Goal: Task Accomplishment & Management: Manage account settings

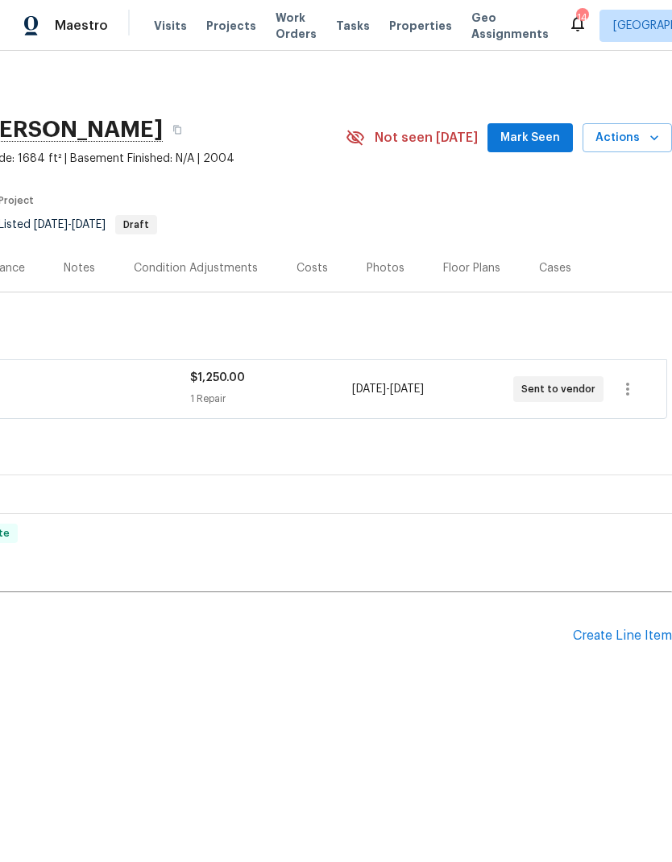
scroll to position [0, 239]
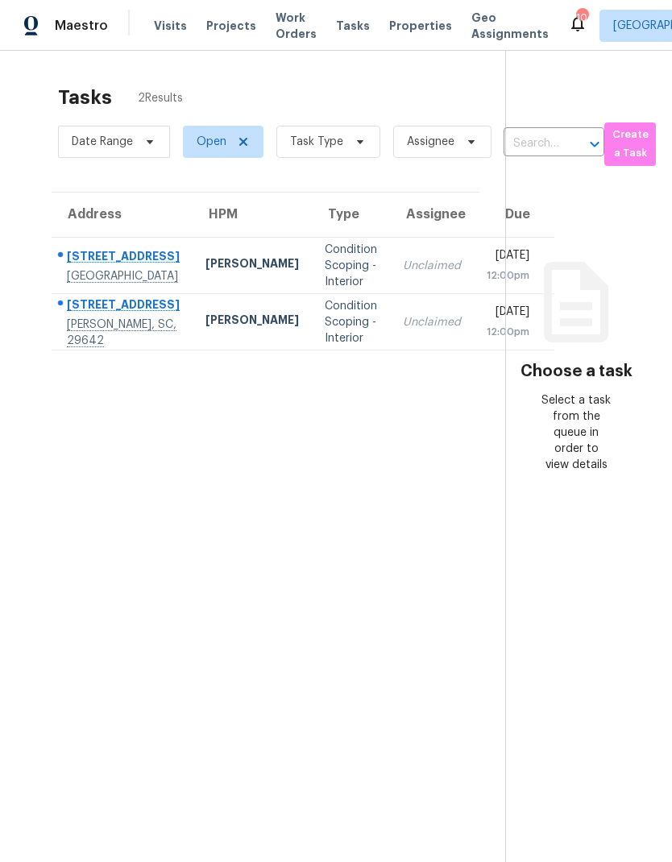
click at [216, 31] on span "Projects" at bounding box center [231, 26] width 50 height 16
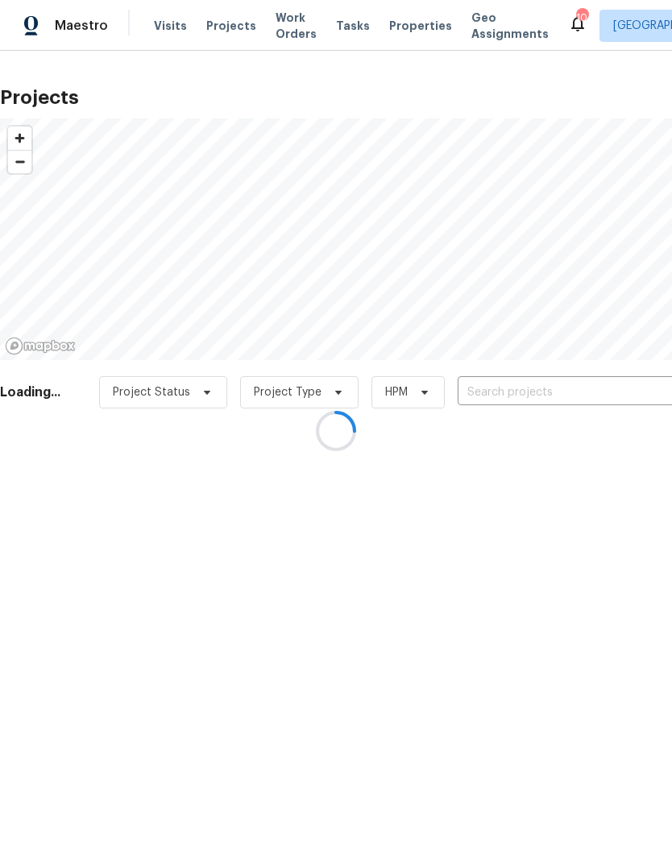
click at [502, 388] on div at bounding box center [336, 431] width 672 height 862
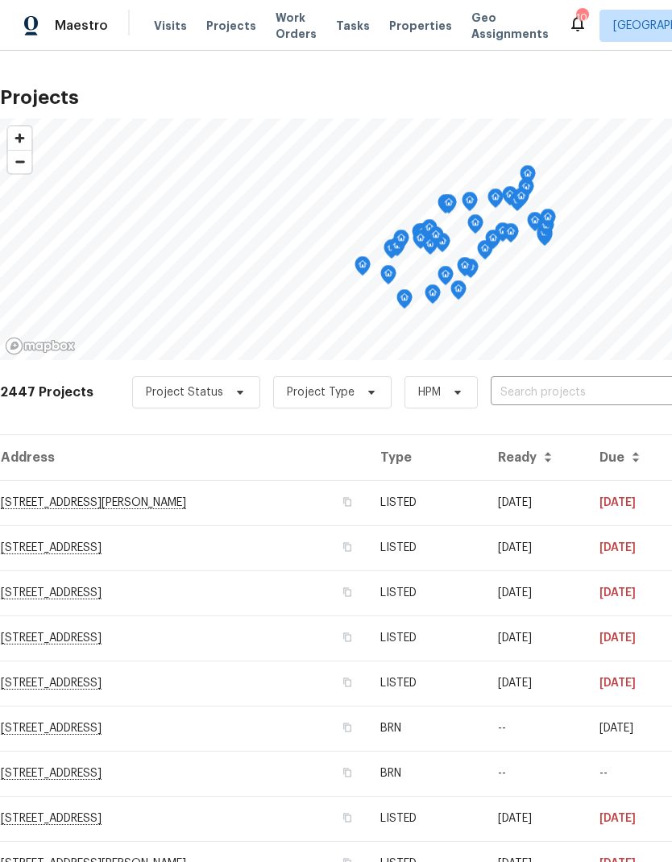
click at [536, 393] on input "text" at bounding box center [583, 392] width 185 height 25
type input "8 howell"
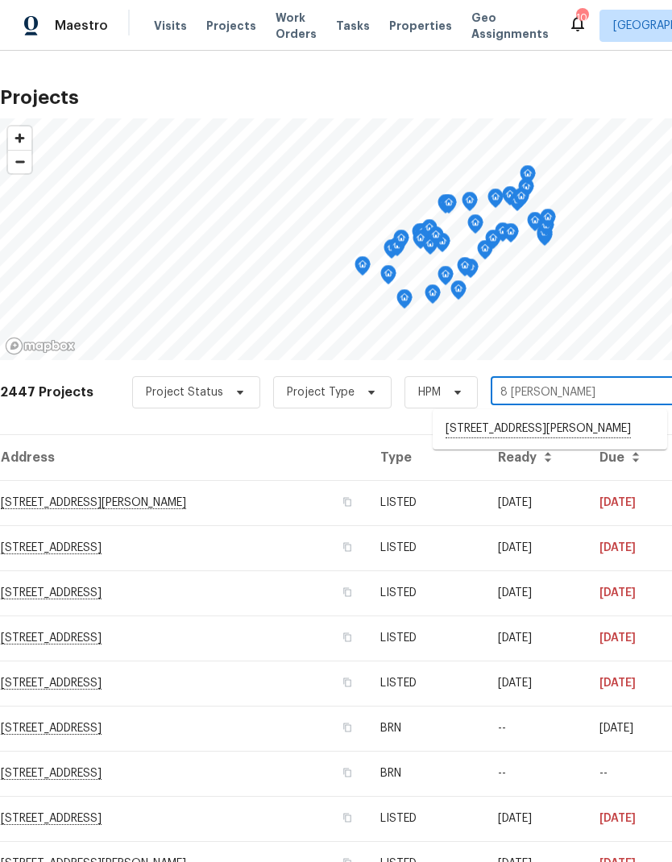
click at [592, 433] on li "[STREET_ADDRESS][PERSON_NAME]" at bounding box center [550, 429] width 235 height 27
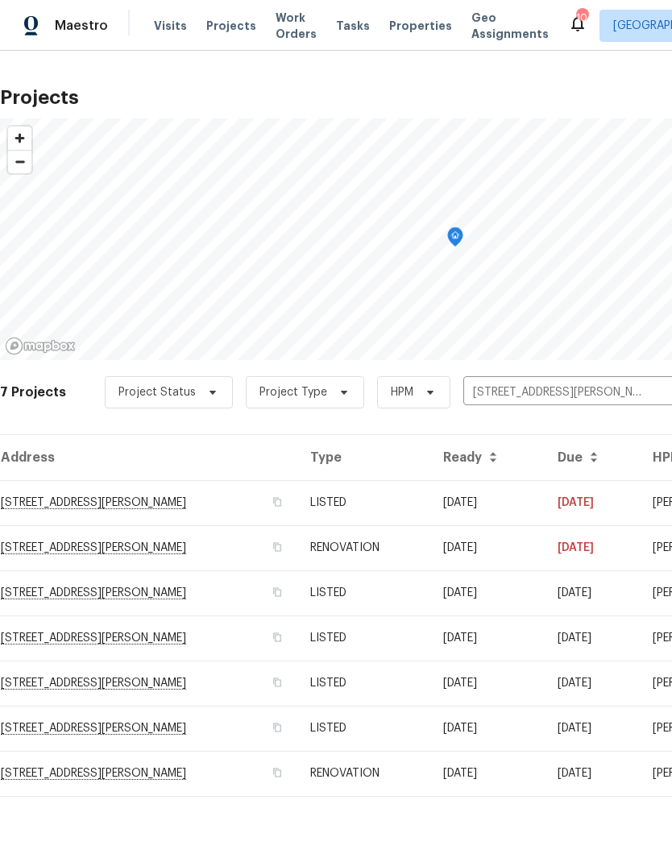
click at [161, 497] on td "[STREET_ADDRESS][PERSON_NAME]" at bounding box center [148, 502] width 297 height 45
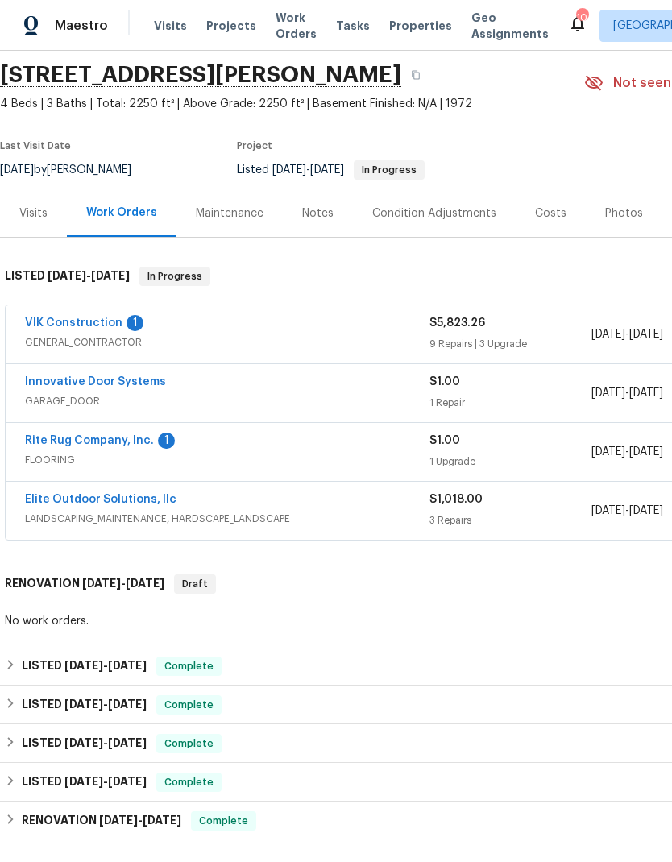
scroll to position [55, 0]
click at [135, 444] on link "Rite Rug Company, Inc." at bounding box center [89, 440] width 129 height 11
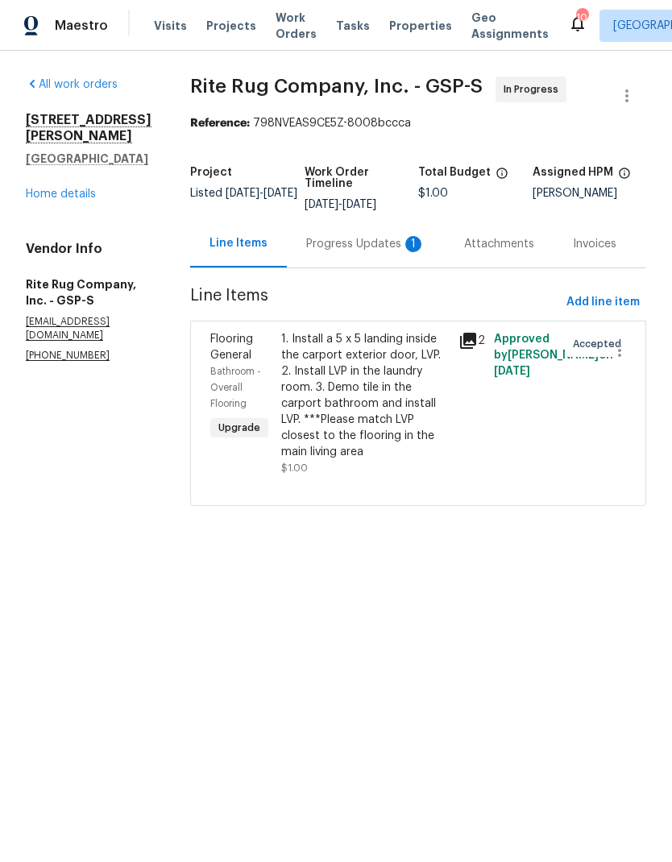
click at [369, 252] on div "Progress Updates 1" at bounding box center [365, 244] width 119 height 16
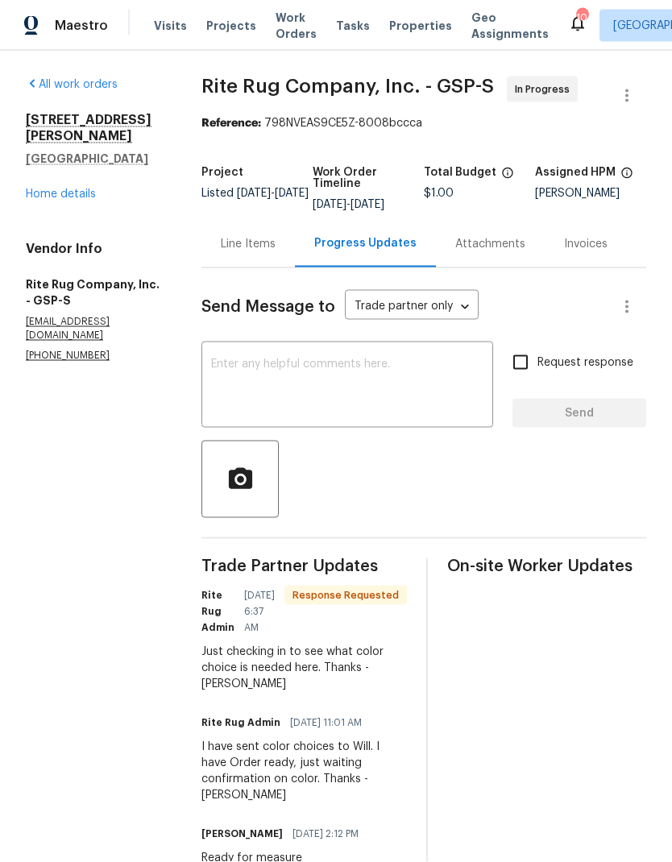
scroll to position [29, 0]
click at [430, 375] on textarea at bounding box center [347, 387] width 272 height 56
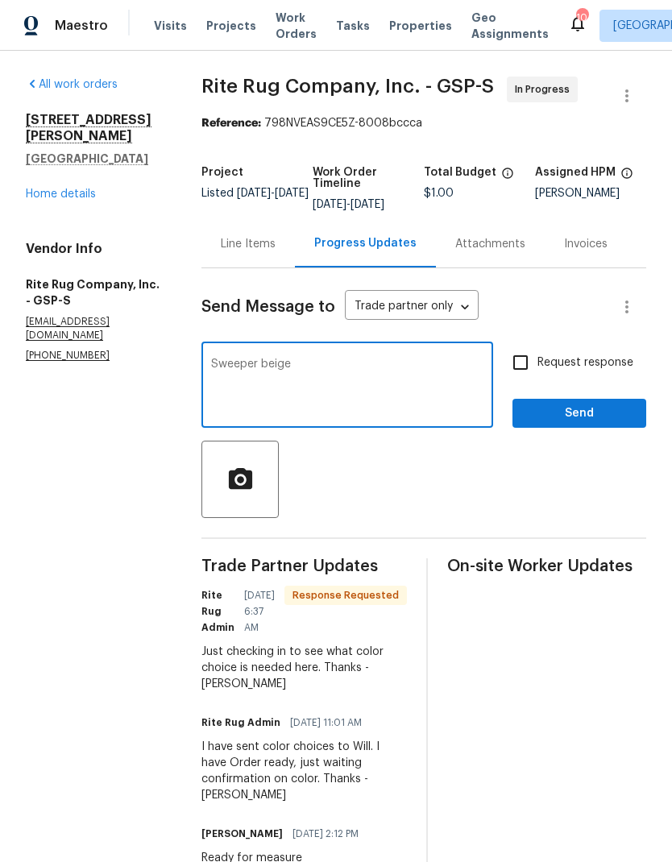
click at [227, 359] on textarea "Sweeper beige" at bounding box center [347, 387] width 272 height 56
click at [229, 359] on textarea "Sweeper beige" at bounding box center [347, 387] width 272 height 56
click at [341, 359] on textarea "Hey! Sweeper beige" at bounding box center [347, 387] width 272 height 56
type textarea "Hey! Sweeper beige."
click at [505, 320] on div "Send Message to Trade partner only Trade partner only ​ Hey! Sweeper beige. x ​…" at bounding box center [424, 576] width 445 height 617
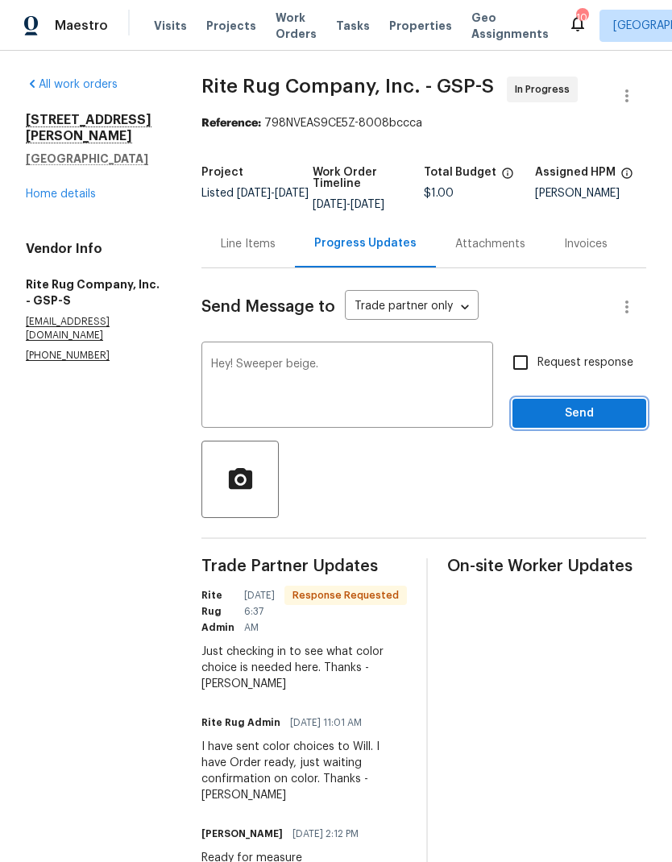
click at [542, 404] on span "Send" at bounding box center [580, 414] width 108 height 20
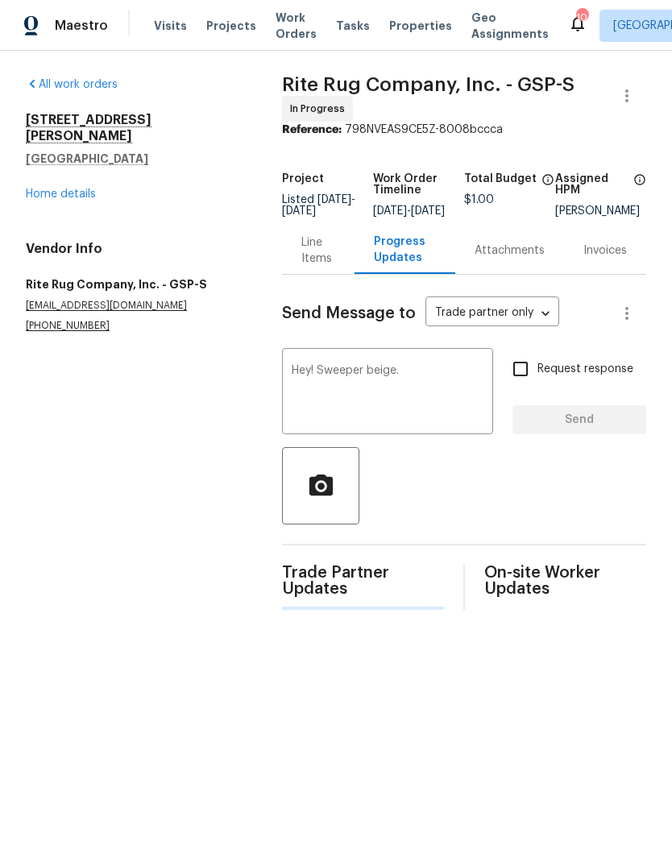
scroll to position [0, 0]
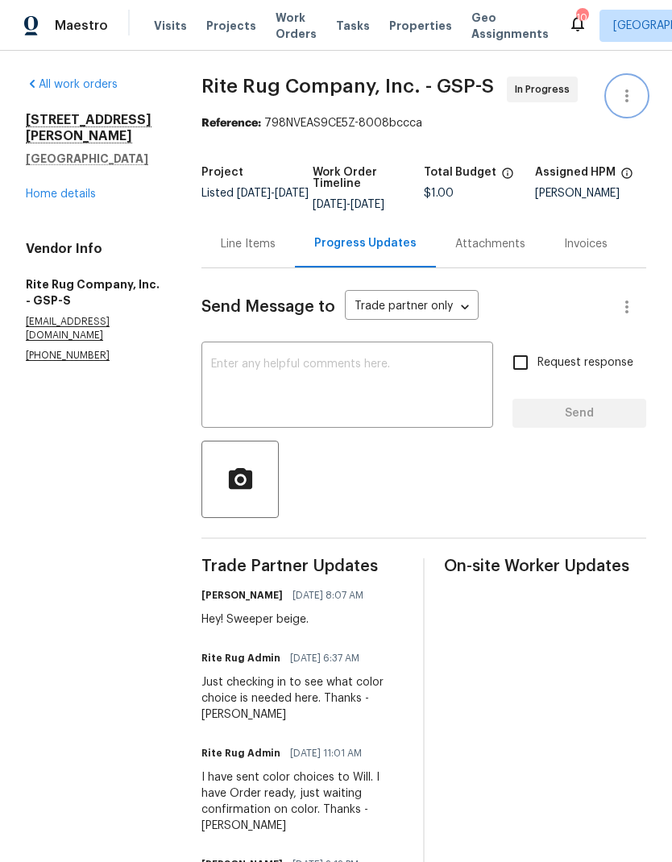
click at [629, 103] on icon "button" at bounding box center [626, 95] width 19 height 19
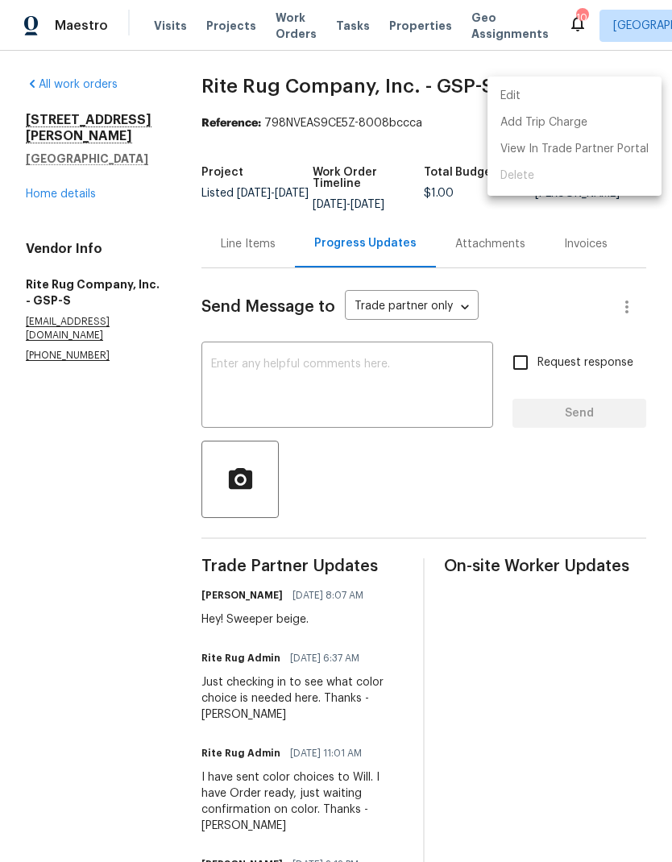
click at [510, 94] on li "Edit" at bounding box center [575, 96] width 174 height 27
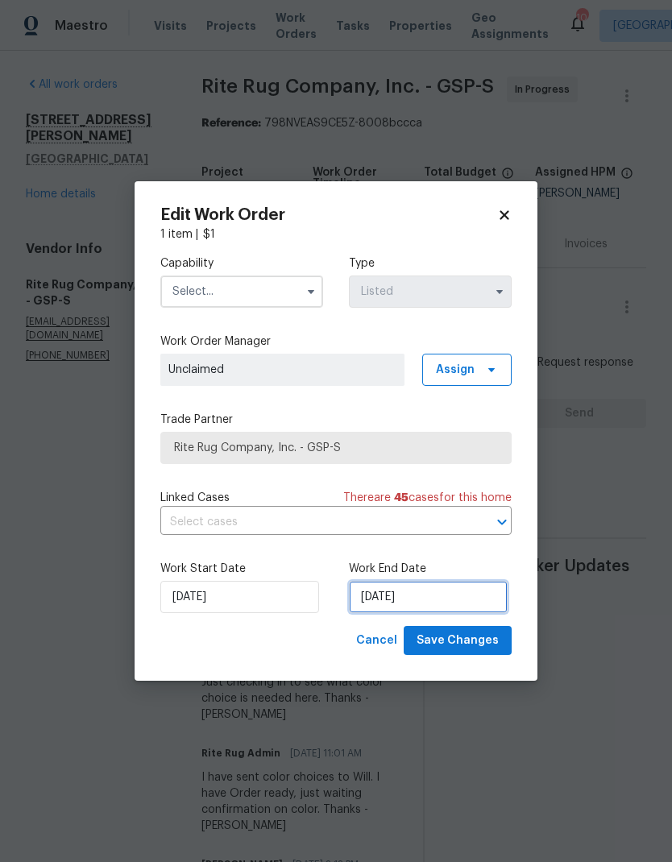
click at [380, 600] on input "[DATE]" at bounding box center [428, 597] width 159 height 32
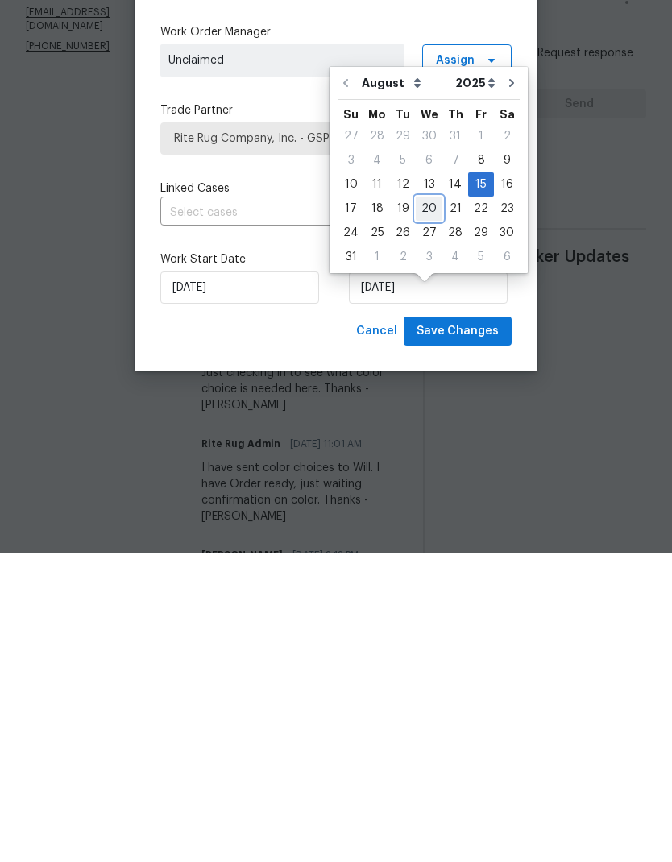
click at [421, 507] on div "20" at bounding box center [429, 518] width 27 height 23
type input "[DATE]"
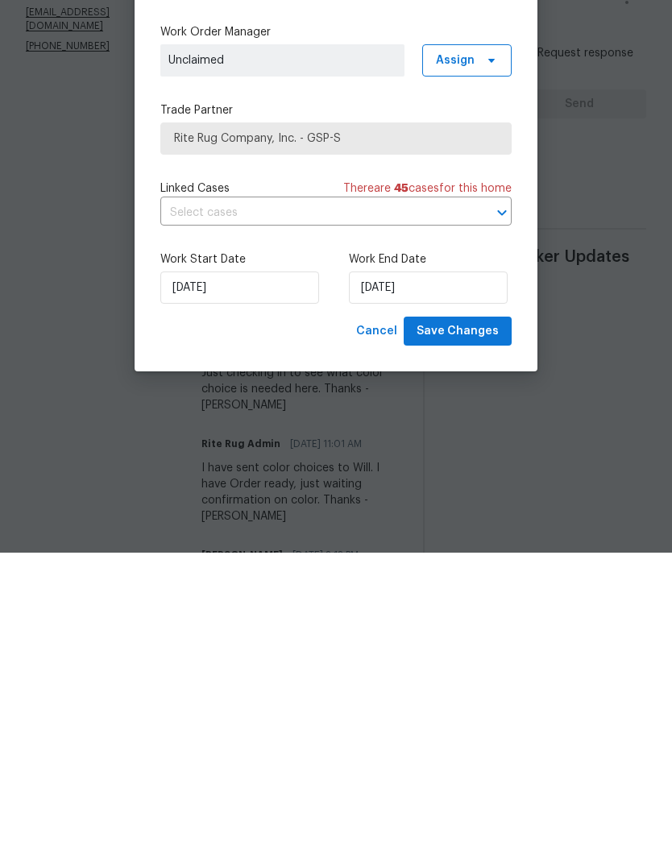
scroll to position [64, 0]
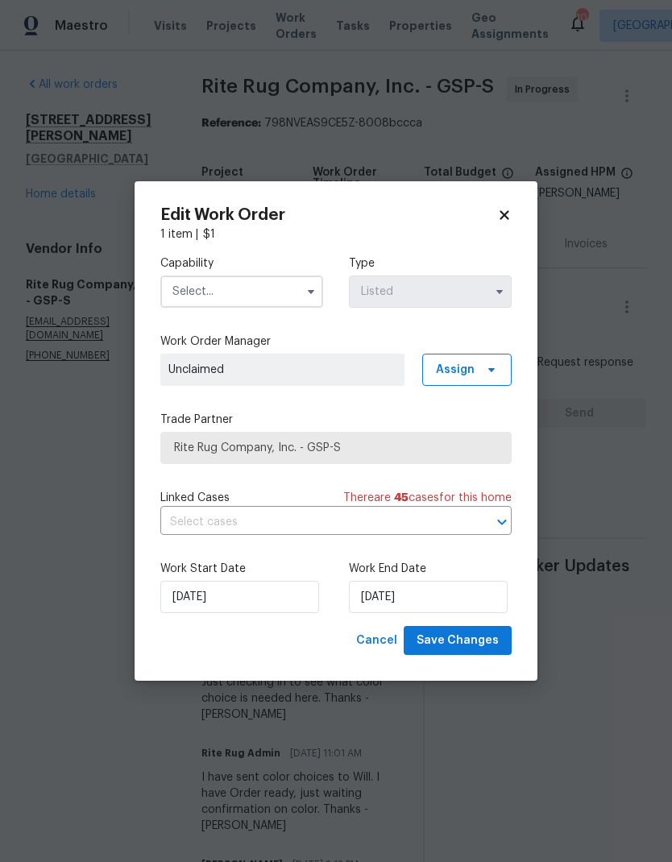
click at [208, 289] on input "text" at bounding box center [241, 292] width 163 height 32
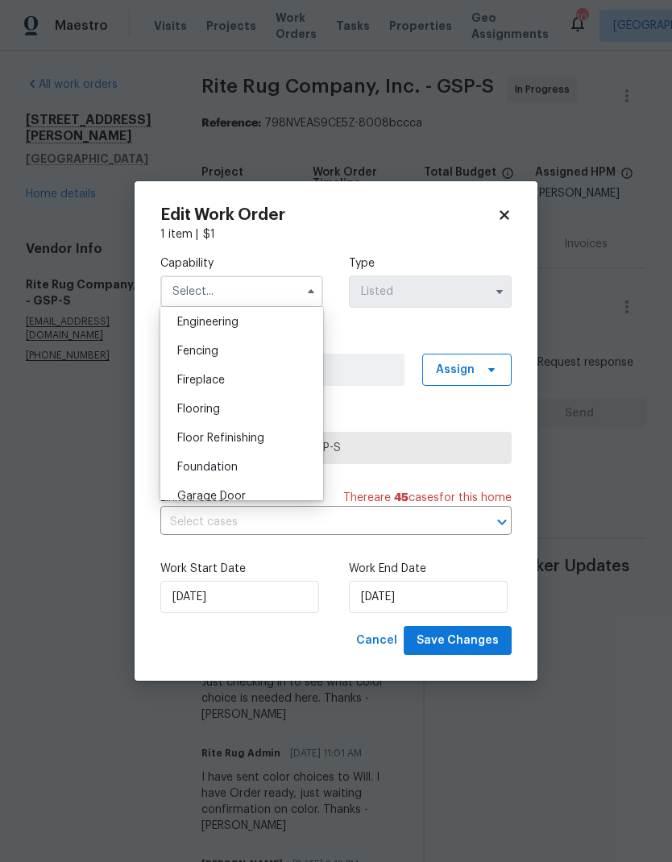
scroll to position [541, 0]
click at [195, 408] on span "Flooring" at bounding box center [198, 410] width 43 height 11
type input "Flooring"
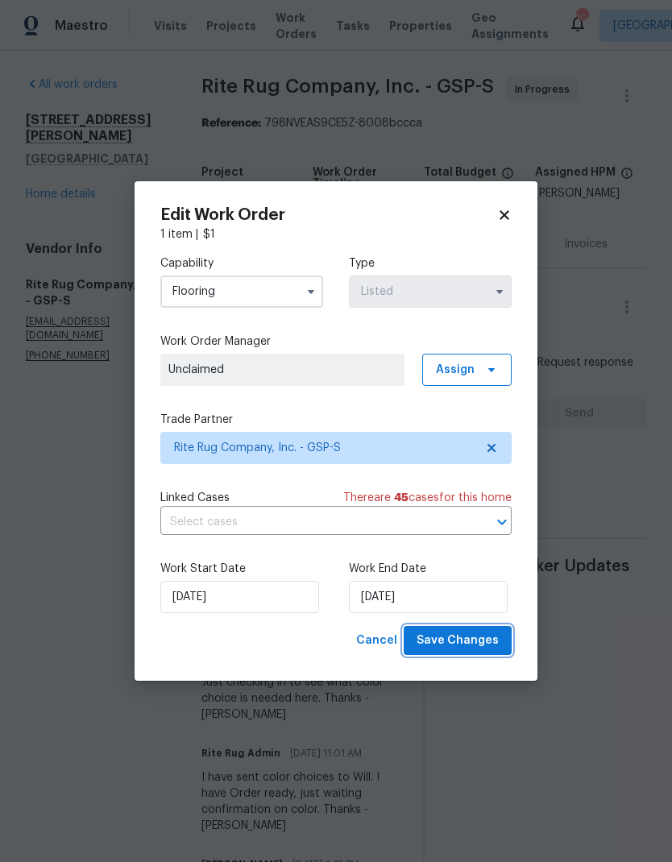
click at [432, 651] on span "Save Changes" at bounding box center [458, 641] width 82 height 20
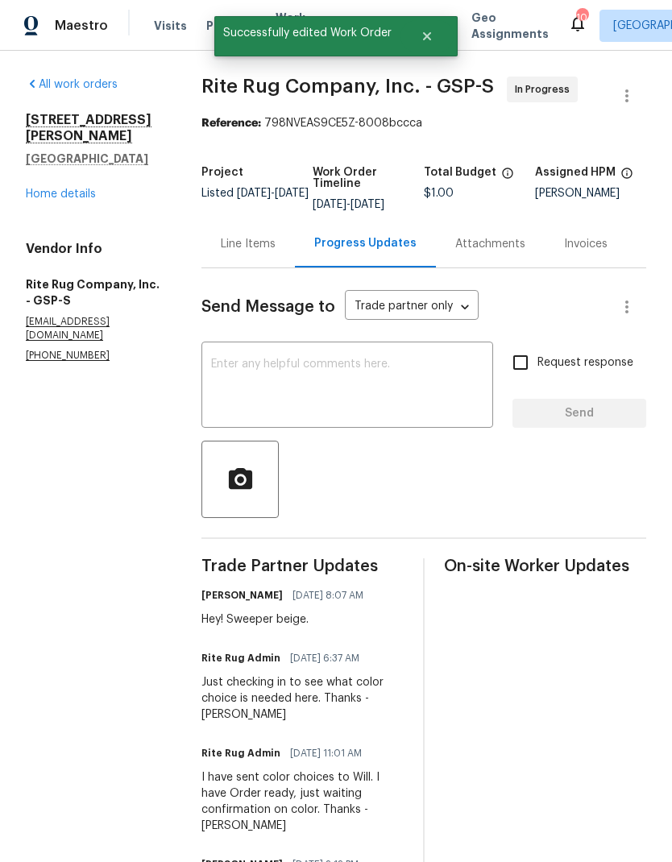
click at [62, 189] on link "Home details" at bounding box center [61, 194] width 70 height 11
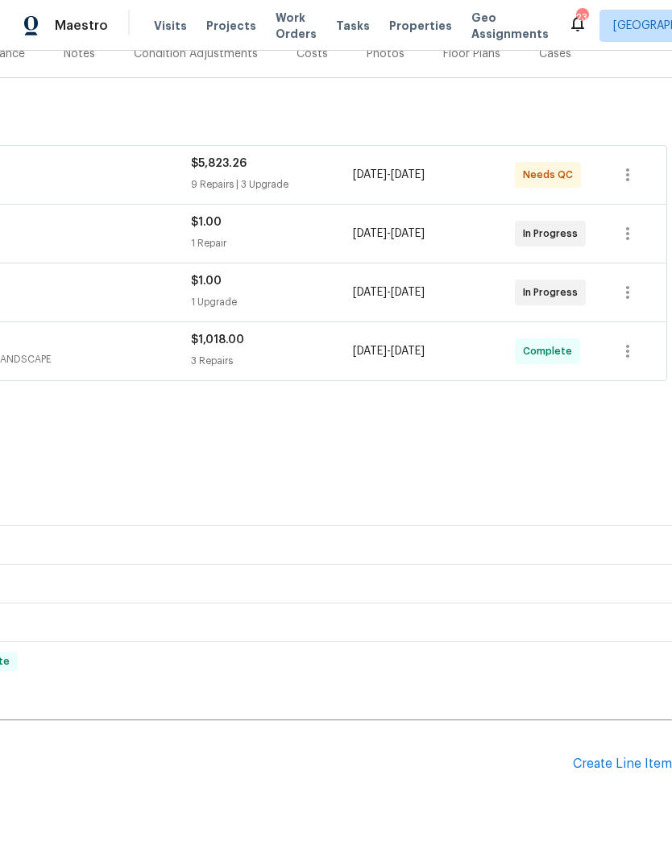
scroll to position [214, 239]
click at [605, 760] on div "Create Line Item" at bounding box center [622, 764] width 99 height 15
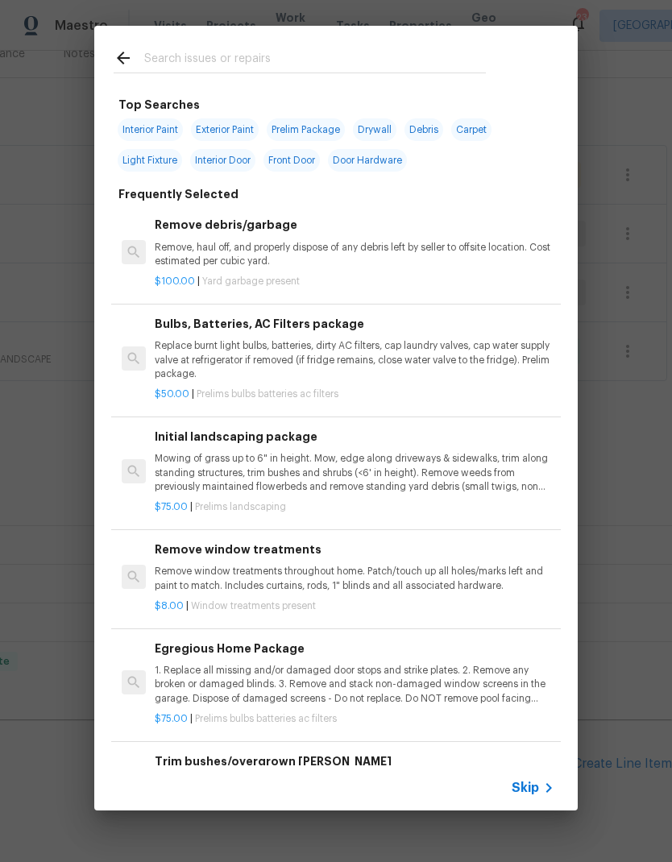
click at [184, 64] on input "text" at bounding box center [315, 60] width 342 height 24
type input "Initi"
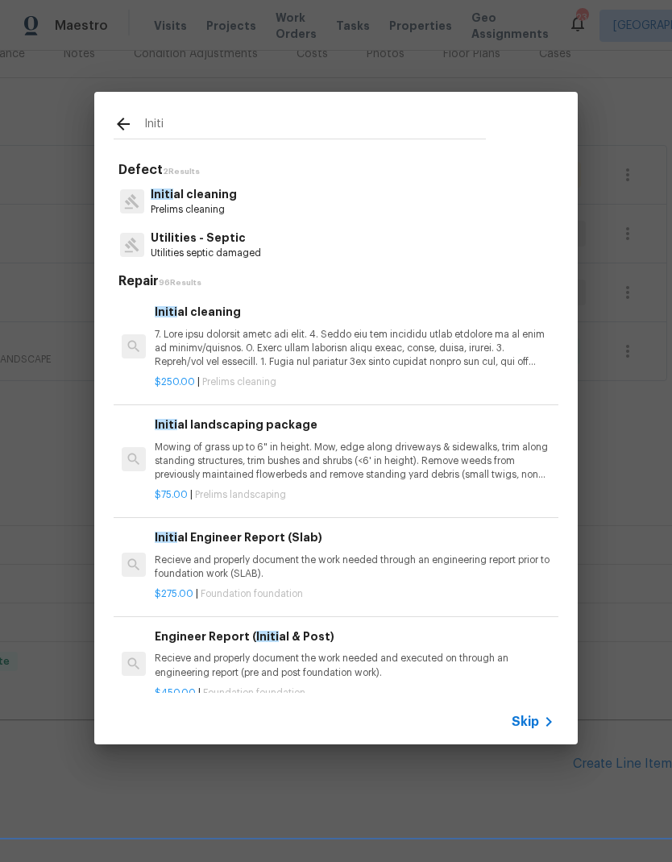
click at [181, 202] on p "Initi al cleaning" at bounding box center [194, 194] width 86 height 17
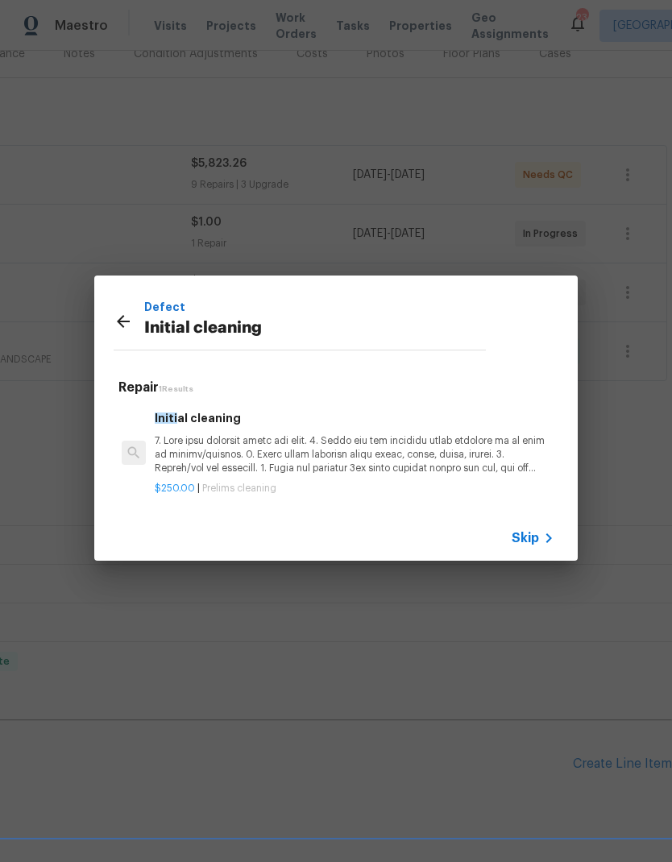
click at [207, 469] on p at bounding box center [355, 454] width 400 height 41
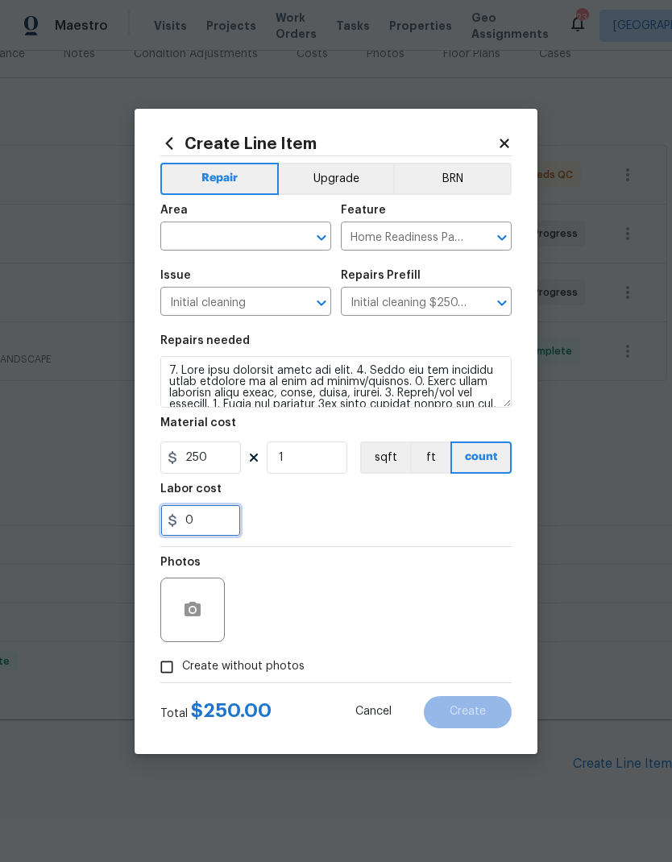
click at [187, 522] on input "0" at bounding box center [200, 521] width 81 height 32
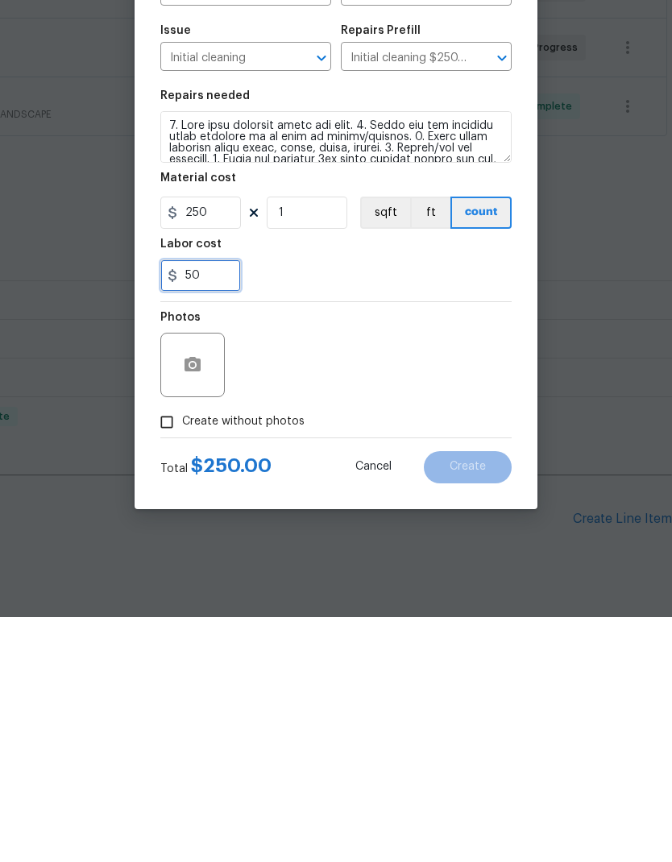
type input "50"
click at [283, 547] on div "Photos" at bounding box center [335, 599] width 351 height 105
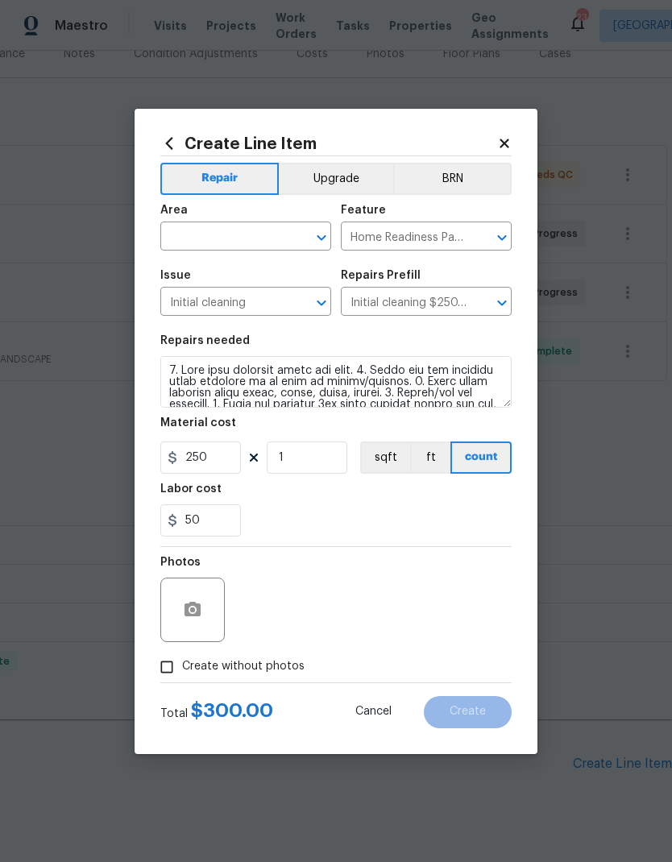
click at [171, 667] on input "Create without photos" at bounding box center [167, 667] width 31 height 31
checkbox input "true"
click at [197, 244] on input "text" at bounding box center [223, 238] width 126 height 25
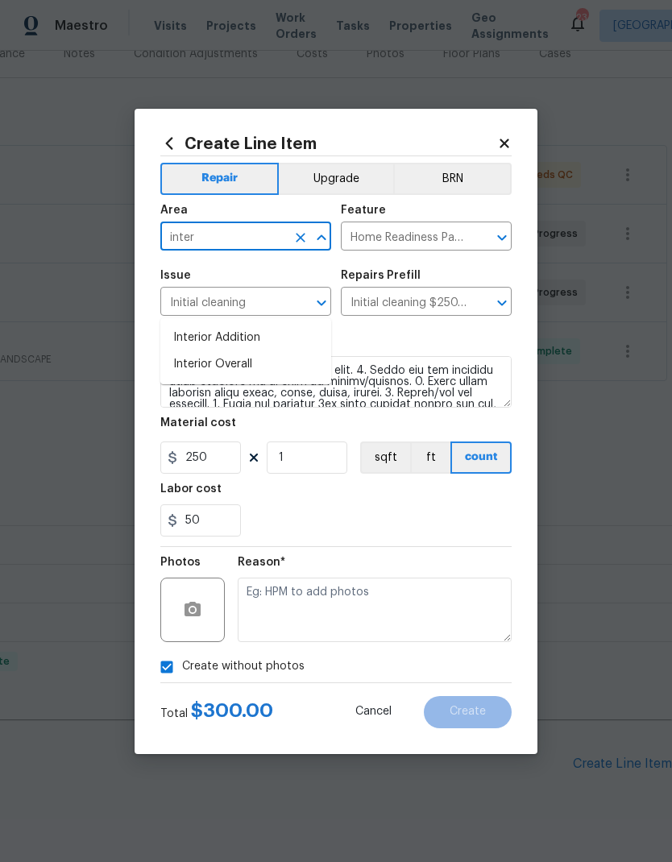
scroll to position [64, 0]
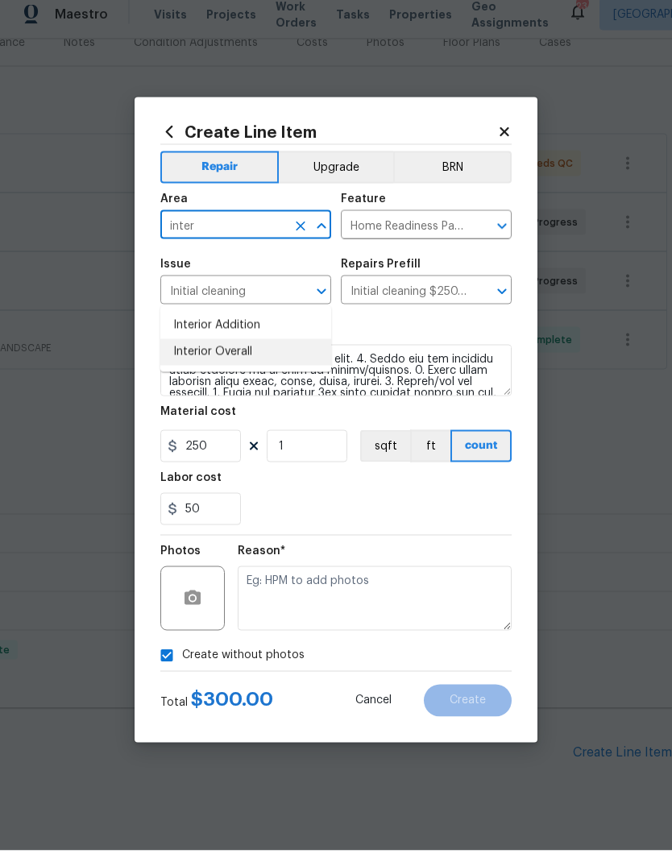
click at [188, 351] on li "Interior Overall" at bounding box center [245, 364] width 171 height 27
type input "Interior Overall"
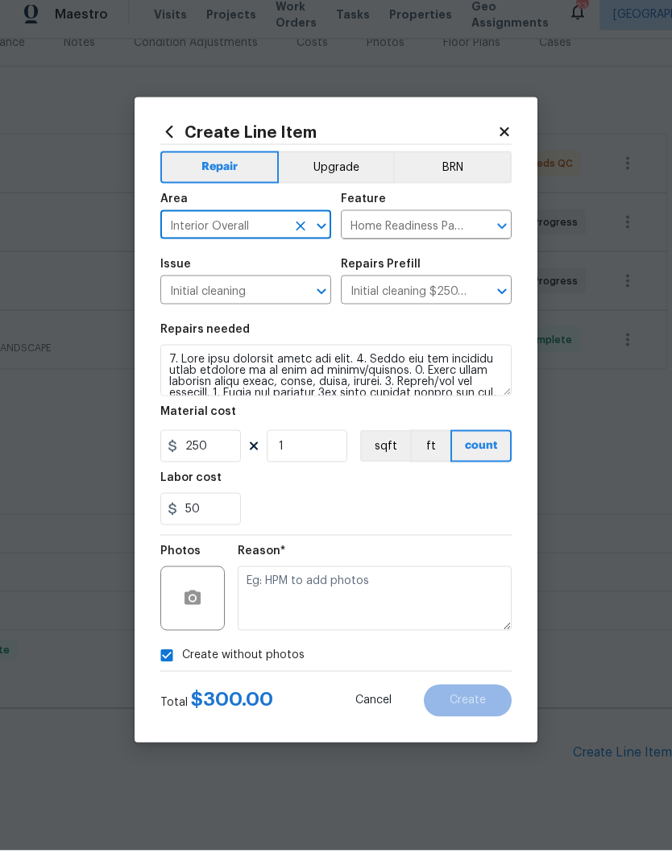
click at [384, 237] on input "Home Readiness Packages" at bounding box center [404, 238] width 126 height 25
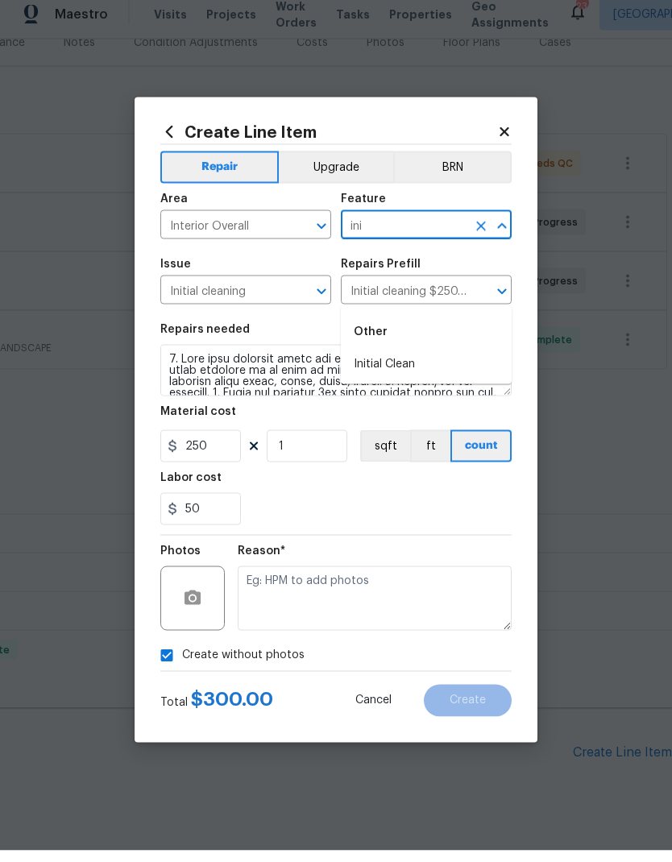
click at [360, 363] on li "Initial Clean" at bounding box center [426, 376] width 171 height 27
type input "Initial Clean"
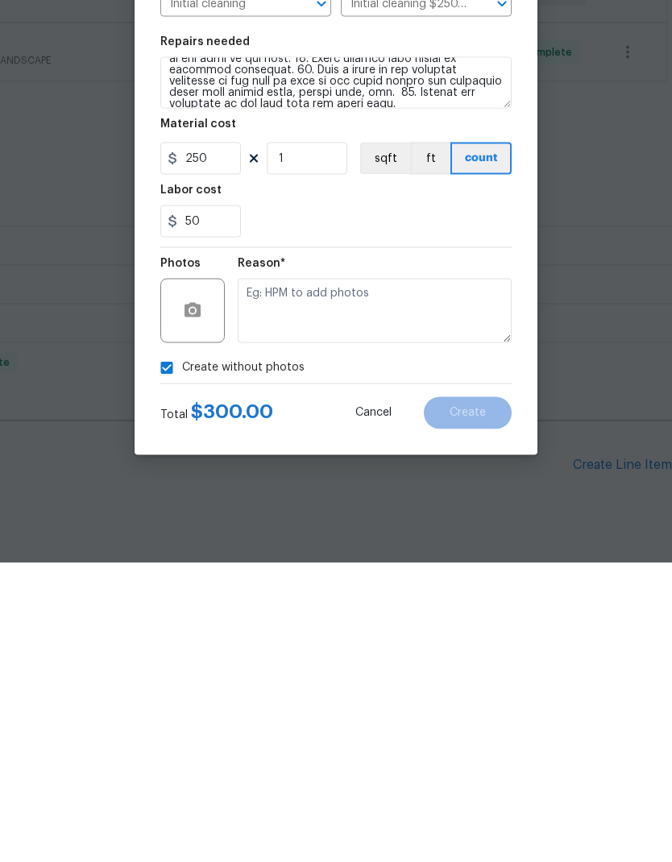
scroll to position [214, 0]
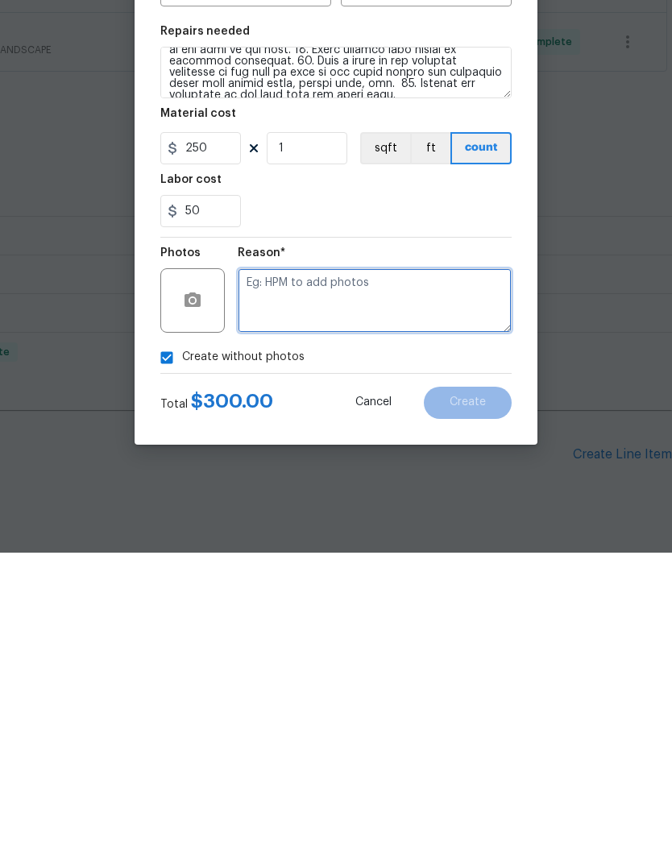
click at [284, 578] on textarea at bounding box center [375, 610] width 274 height 64
type textarea "None"
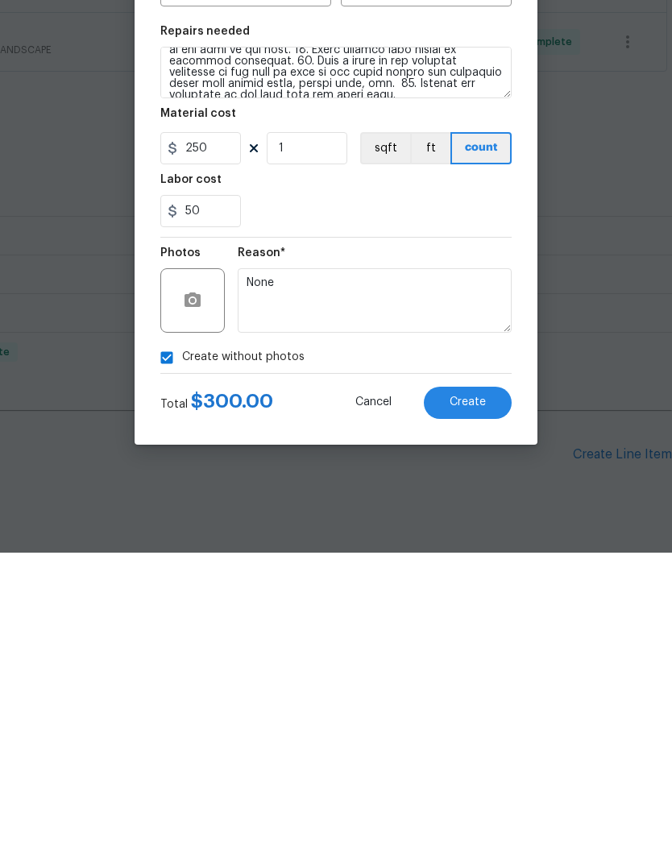
click at [465, 706] on span "Create" at bounding box center [468, 712] width 36 height 12
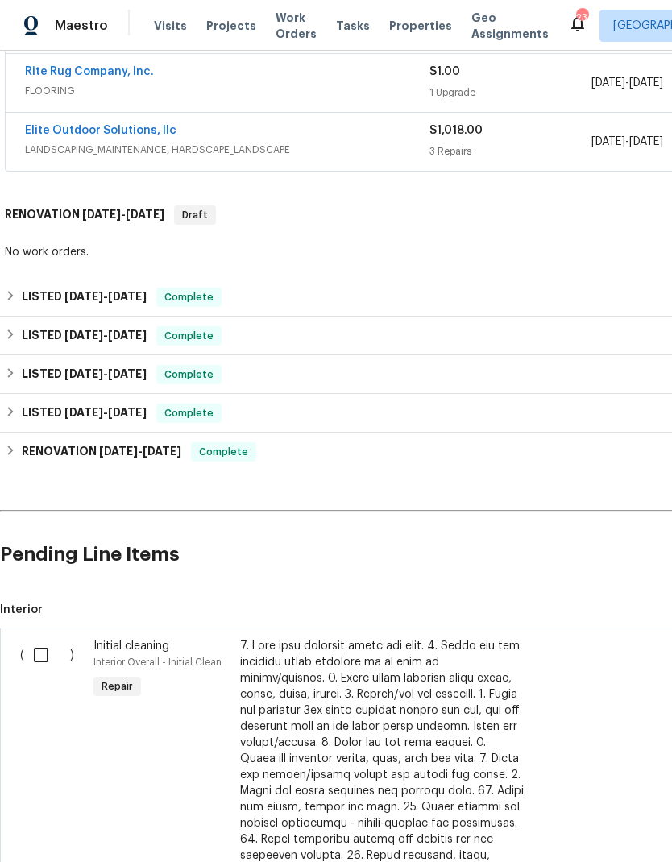
scroll to position [431, 0]
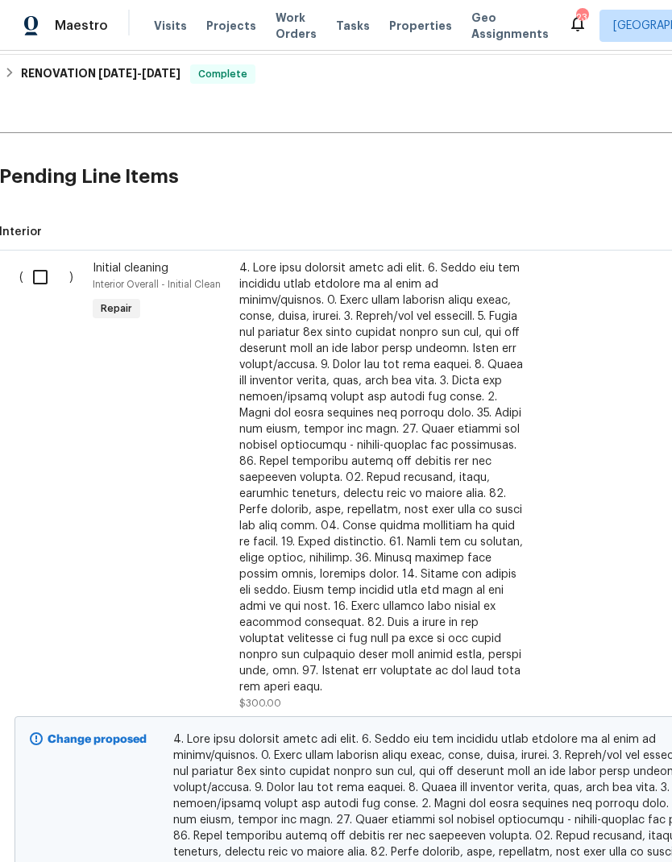
scroll to position [799, 1]
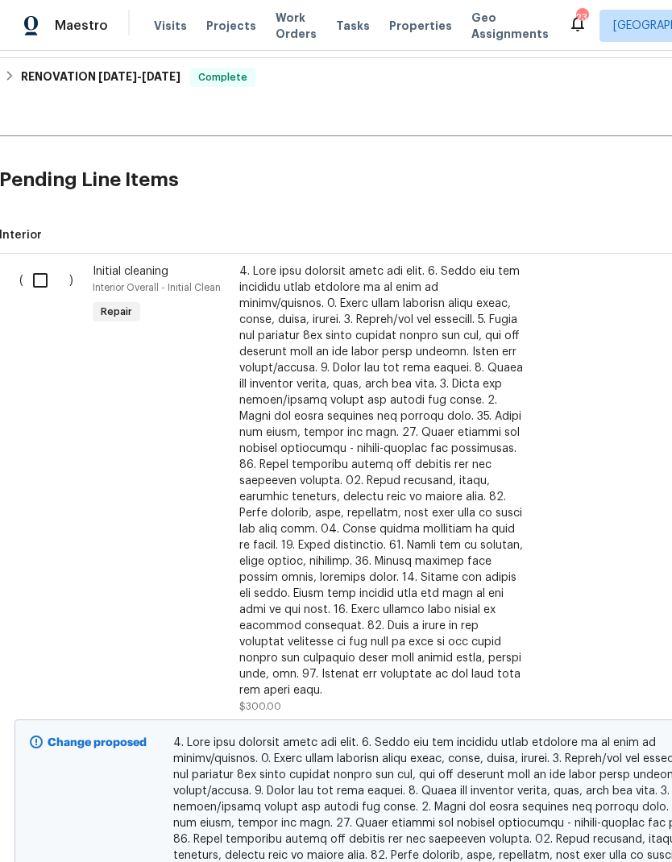
click at [35, 279] on input "checkbox" at bounding box center [46, 281] width 46 height 34
checkbox input "true"
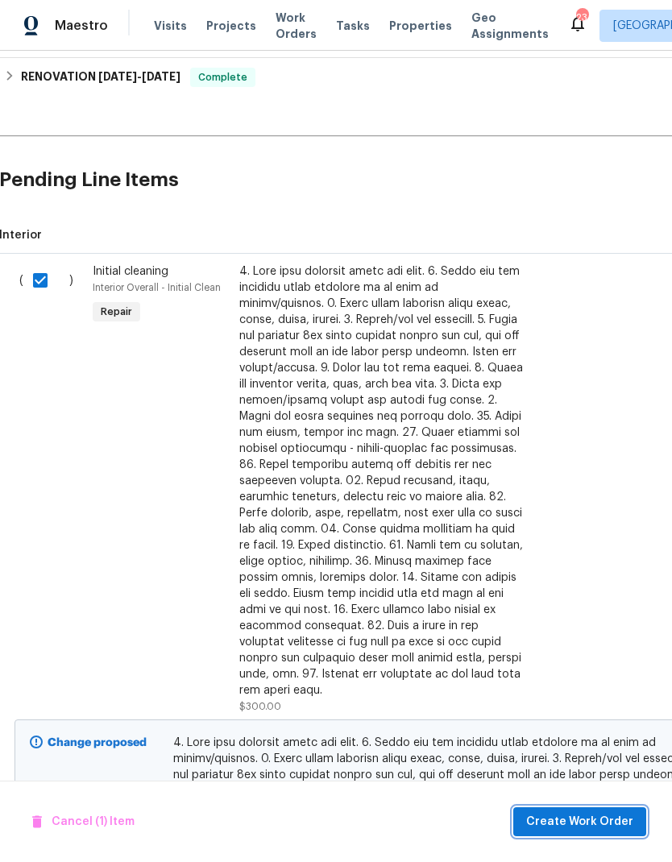
click at [597, 827] on span "Create Work Order" at bounding box center [579, 823] width 107 height 20
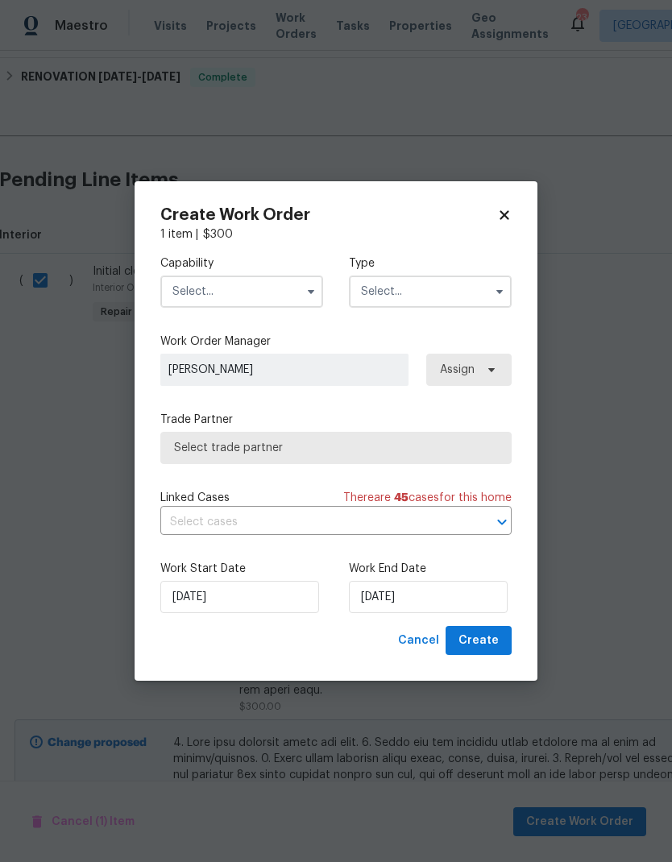
click at [251, 285] on input "text" at bounding box center [241, 292] width 163 height 32
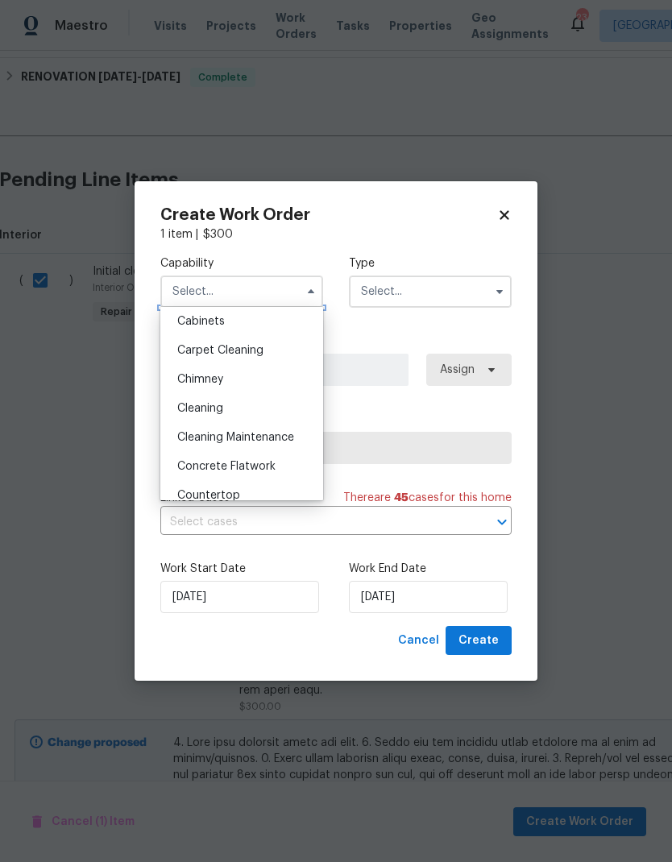
scroll to position [161, 0]
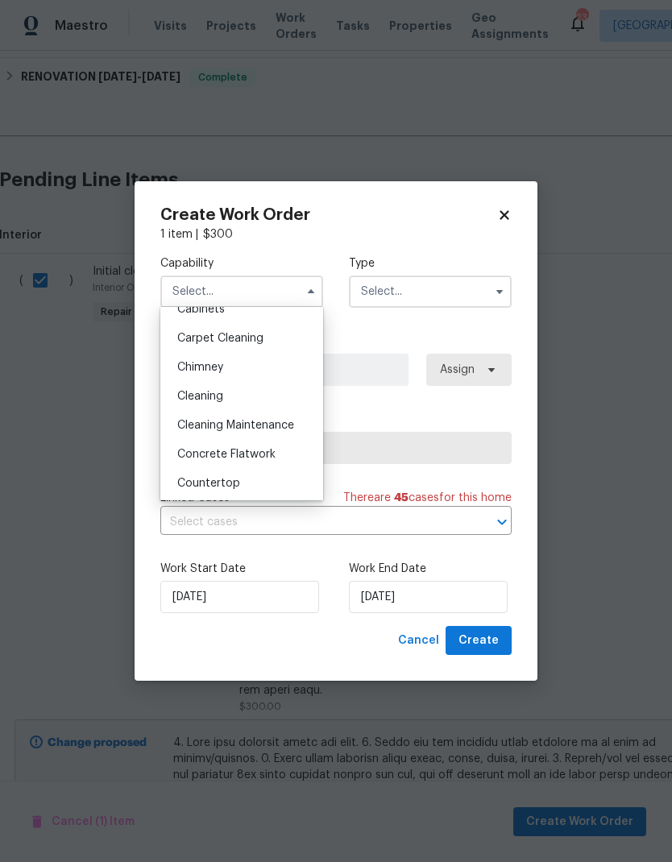
click at [202, 402] on div "Cleaning" at bounding box center [241, 396] width 155 height 29
type input "Cleaning"
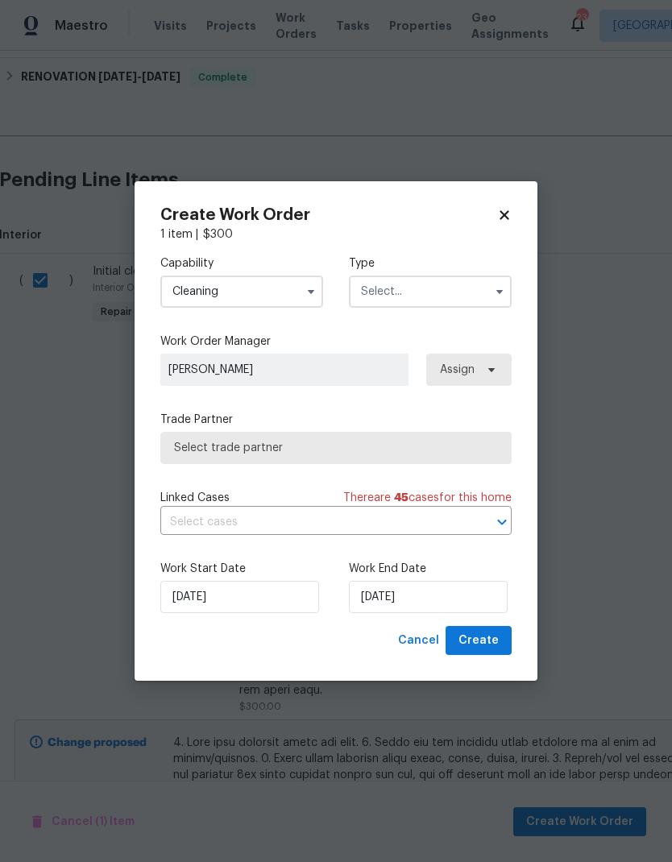
click at [449, 288] on input "text" at bounding box center [430, 292] width 163 height 32
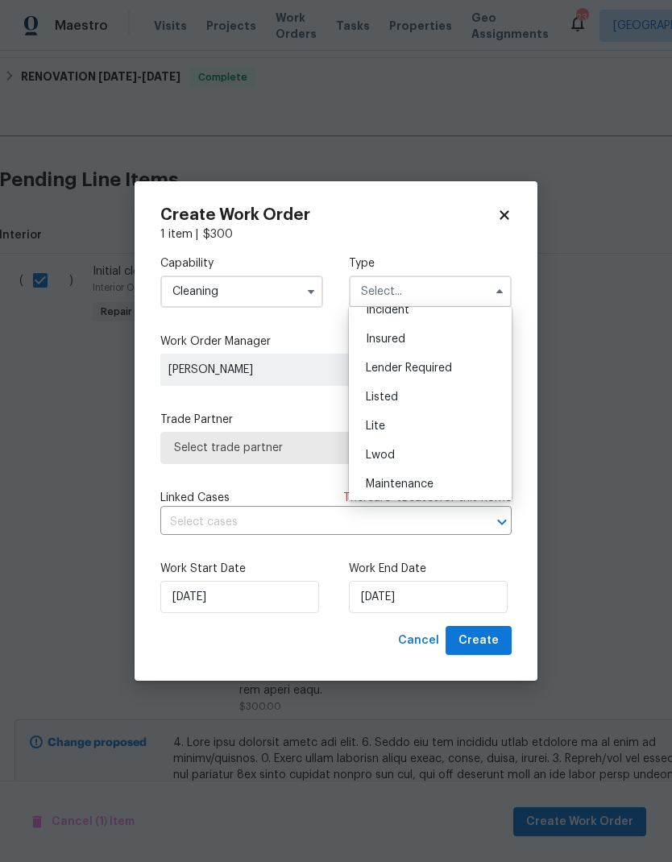
scroll to position [102, 0]
click at [393, 395] on span "Listed" at bounding box center [382, 398] width 32 height 11
type input "Listed"
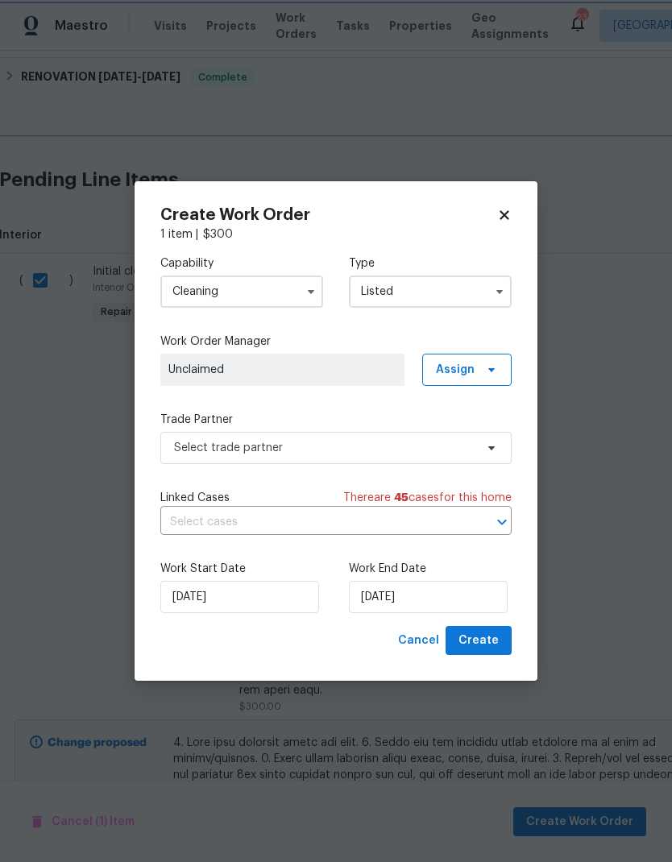
scroll to position [0, 0]
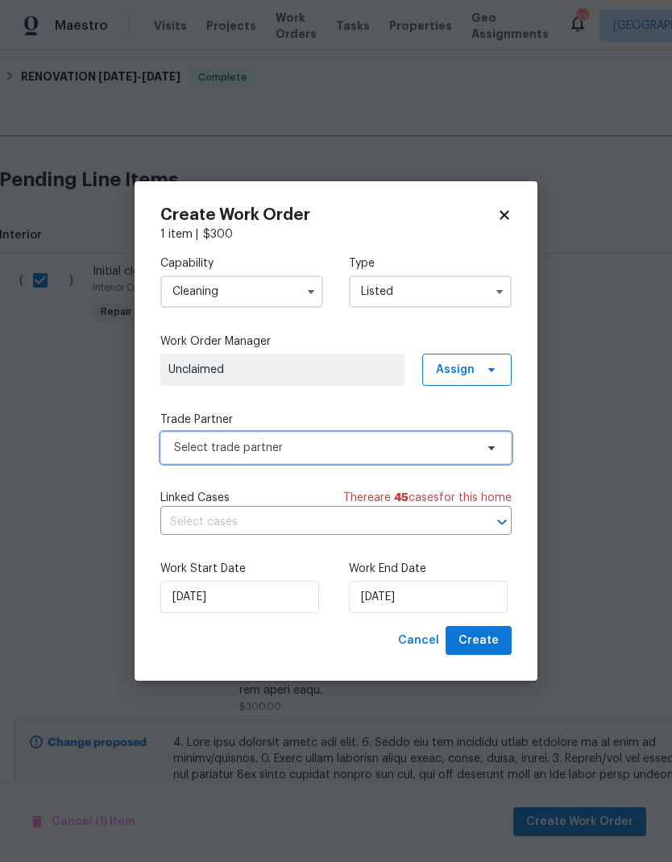
click at [462, 451] on span "Select trade partner" at bounding box center [324, 448] width 301 height 16
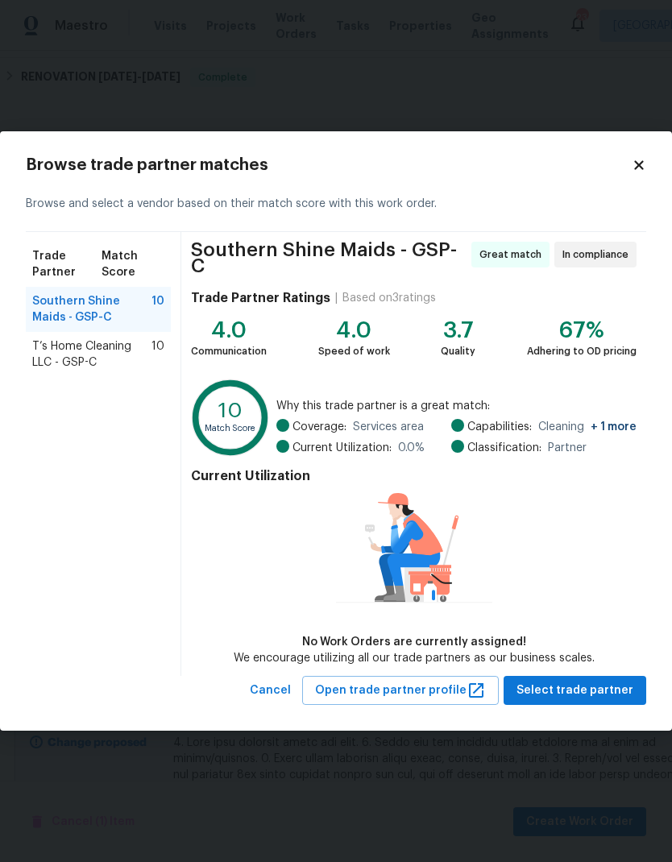
click at [129, 332] on div "Southern Shine Maids - GSP-C 10" at bounding box center [98, 309] width 145 height 45
click at [128, 361] on span "T’s Home Cleaning LLC - GSP-C" at bounding box center [91, 355] width 119 height 32
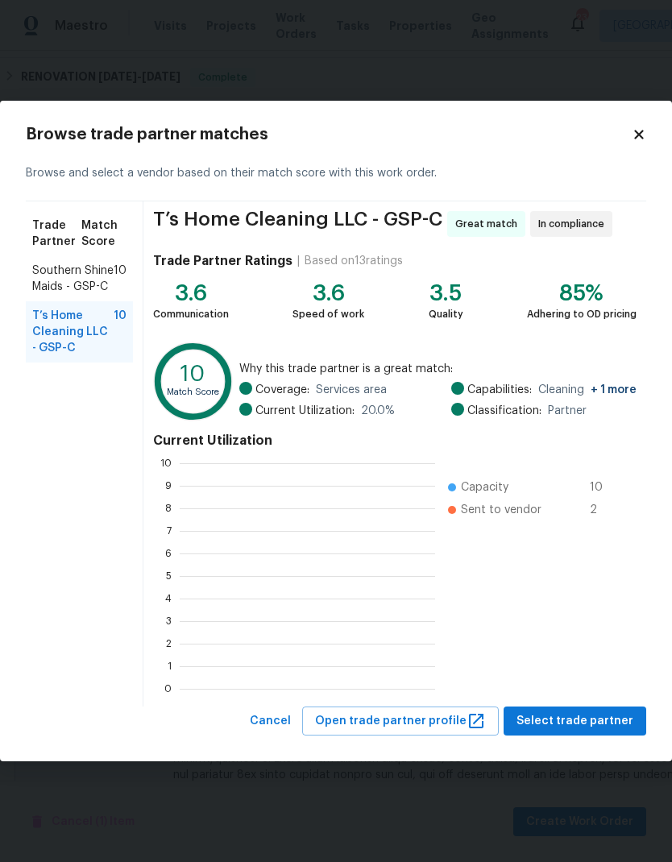
scroll to position [2, 2]
click at [601, 729] on span "Select trade partner" at bounding box center [575, 722] width 117 height 20
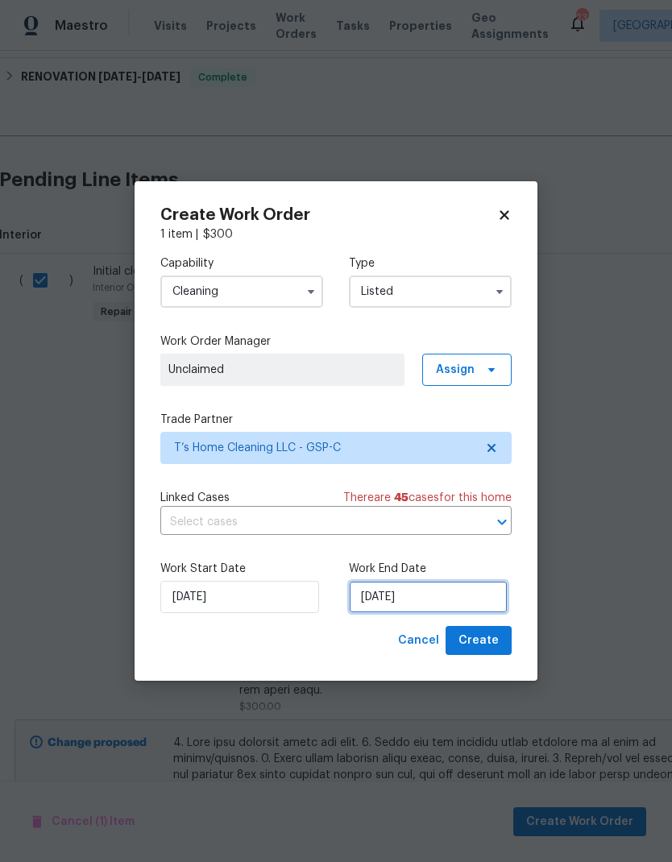
click at [432, 612] on input "[DATE]" at bounding box center [428, 597] width 159 height 32
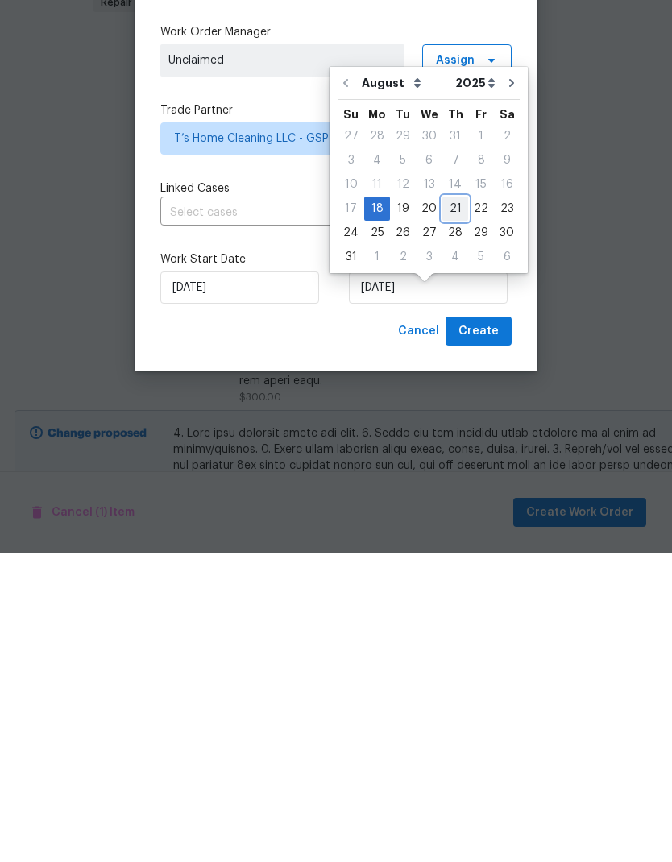
click at [446, 507] on div "21" at bounding box center [456, 518] width 26 height 23
type input "[DATE]"
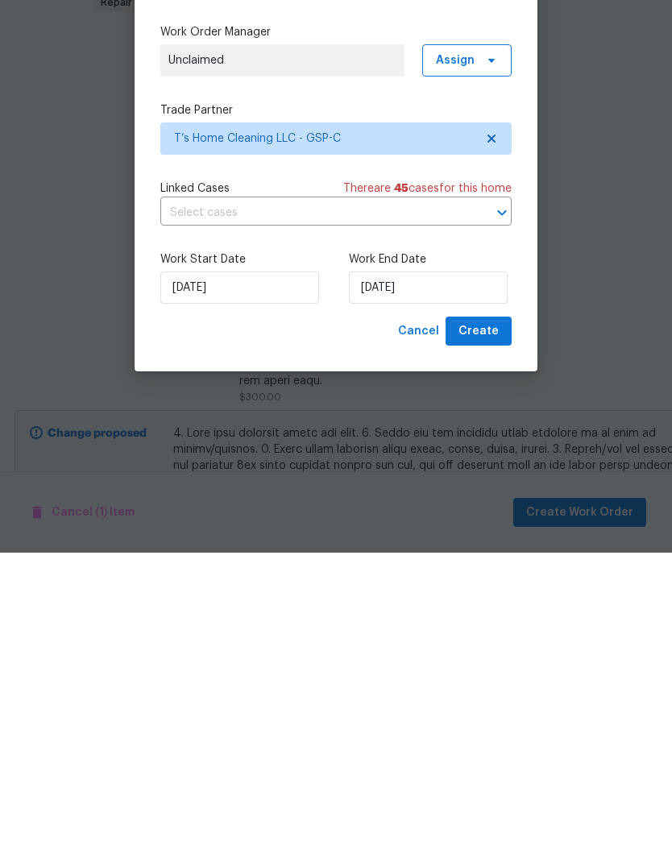
scroll to position [64, 0]
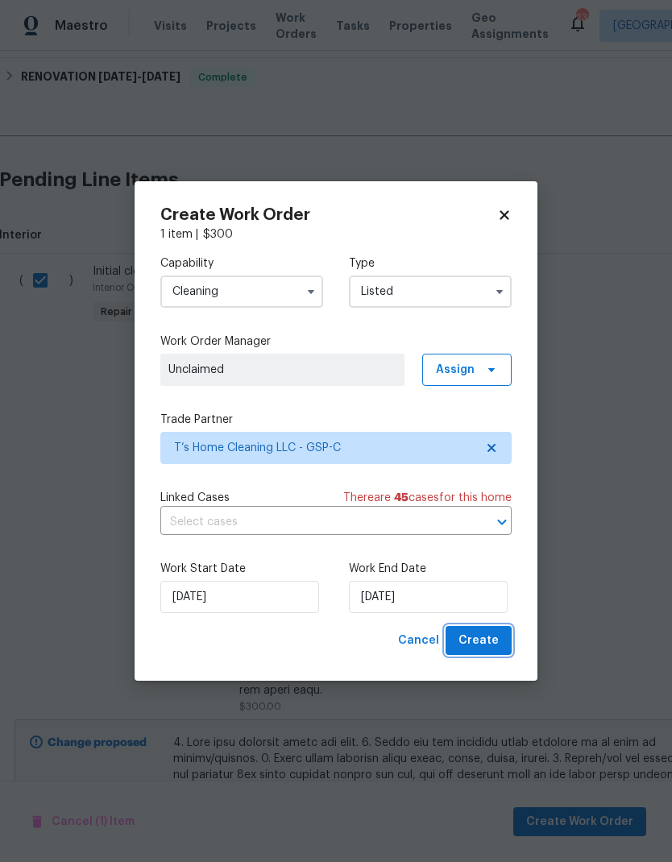
click at [508, 632] on button "Create" at bounding box center [479, 641] width 66 height 30
checkbox input "false"
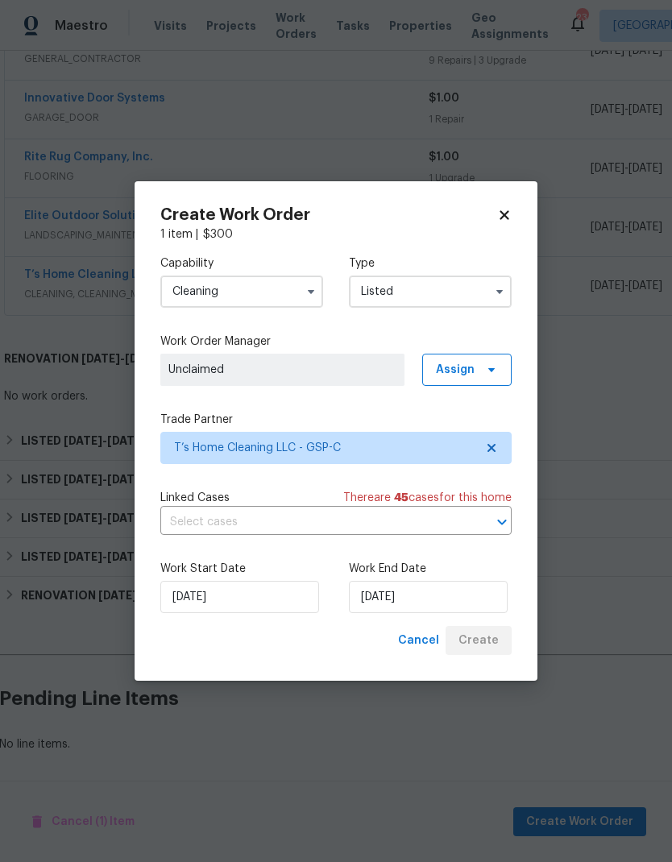
scroll to position [273, 1]
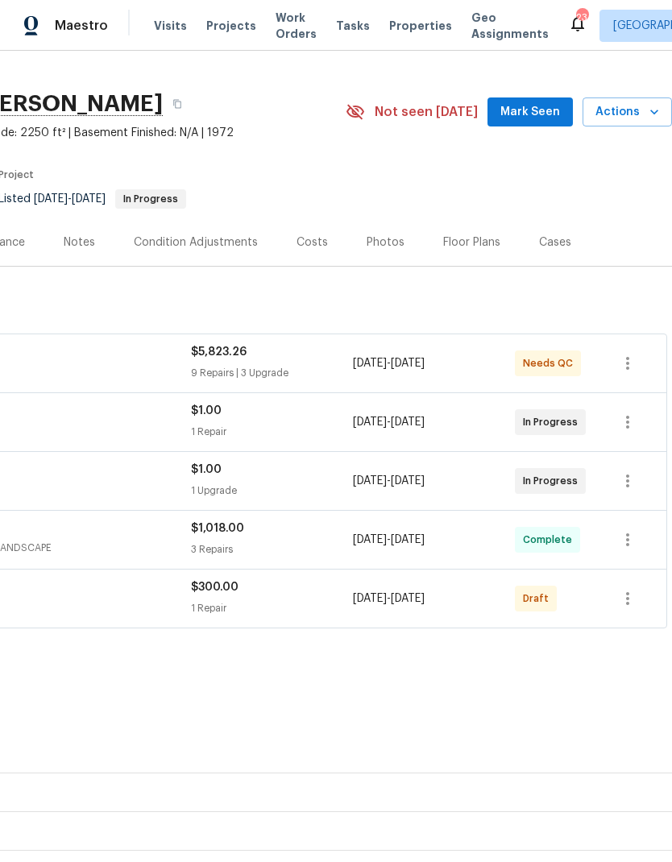
scroll to position [27, 239]
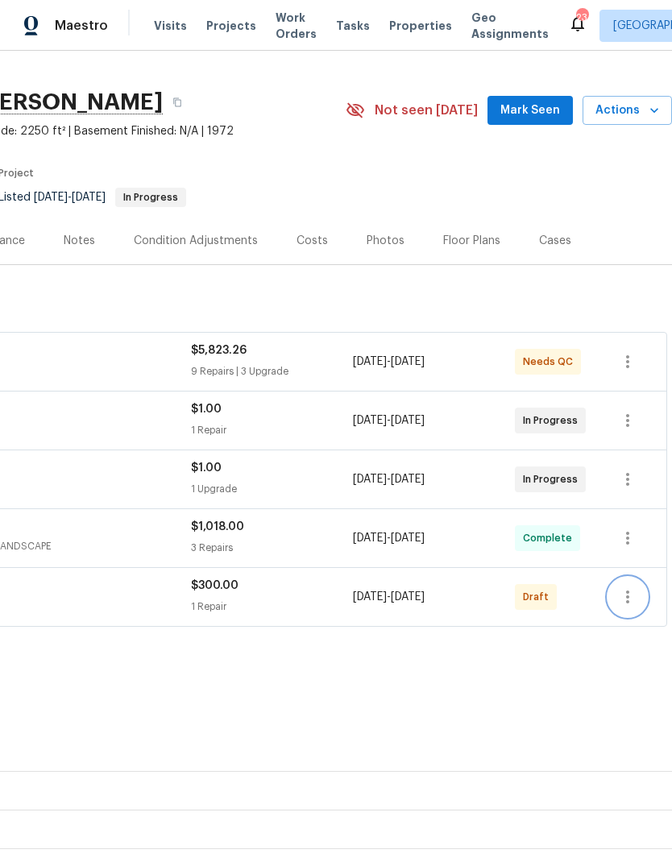
click at [626, 606] on icon "button" at bounding box center [627, 597] width 19 height 19
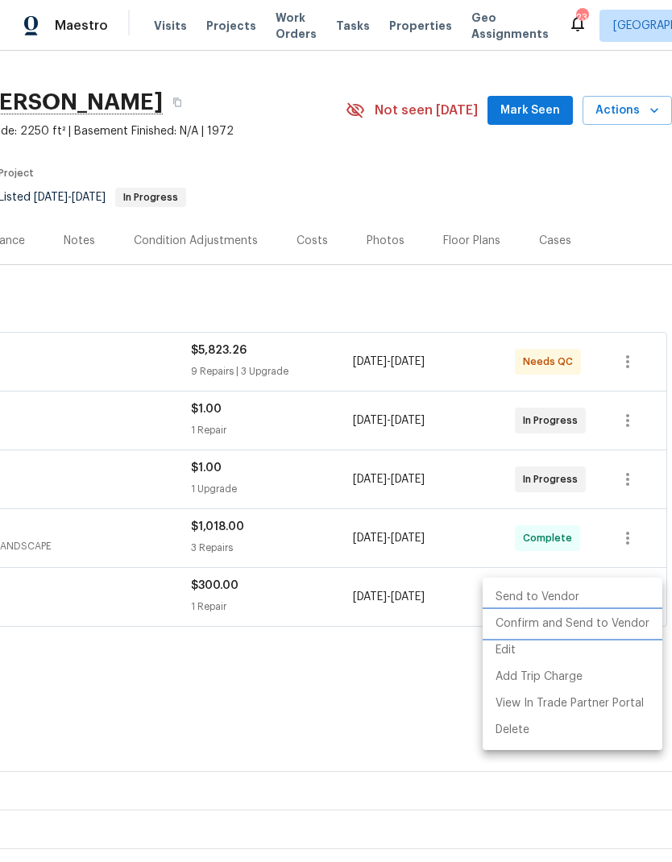
click at [613, 630] on li "Confirm and Send to Vendor" at bounding box center [573, 624] width 180 height 27
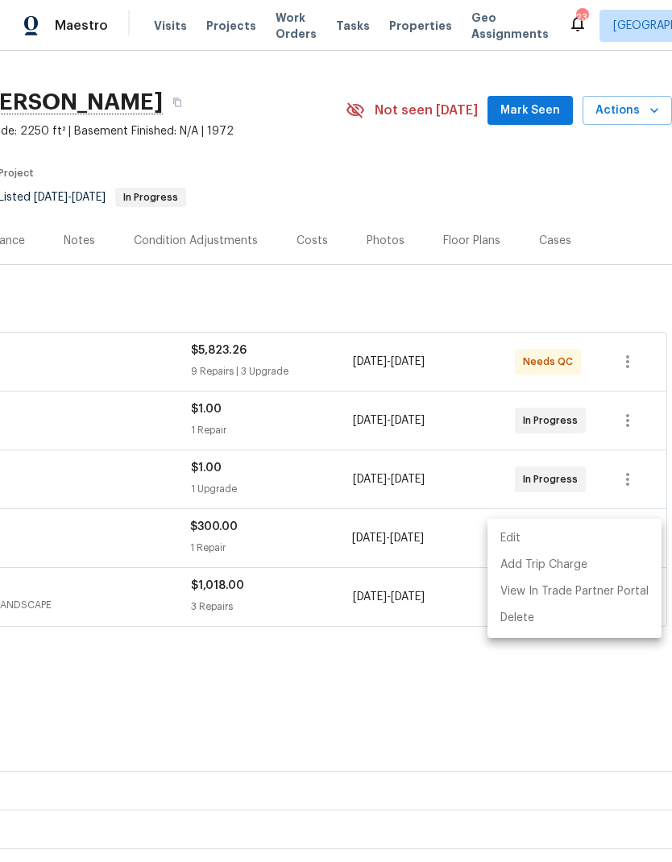
click at [581, 311] on div at bounding box center [336, 431] width 672 height 862
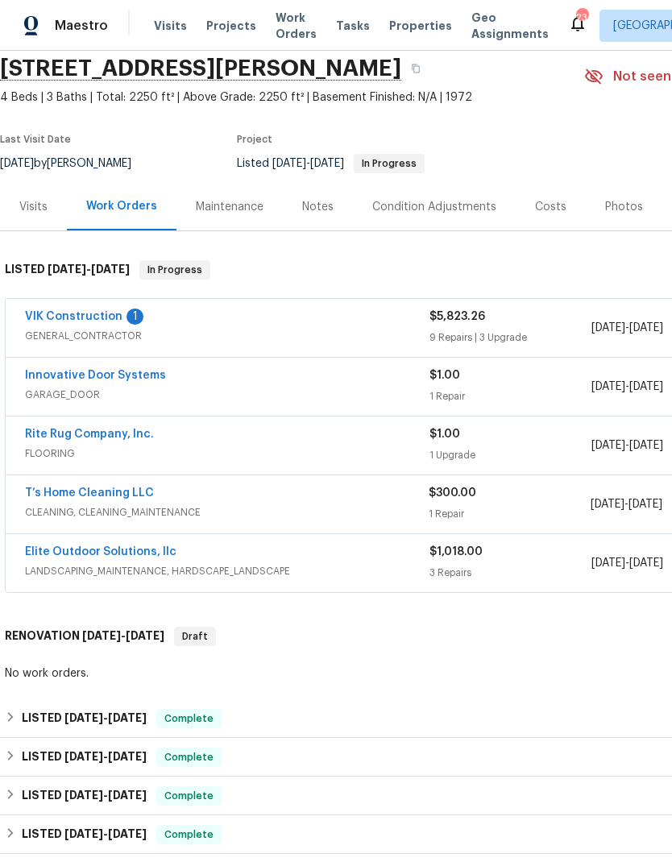
scroll to position [62, 0]
click at [121, 496] on link "T’s Home Cleaning LLC" at bounding box center [89, 492] width 129 height 11
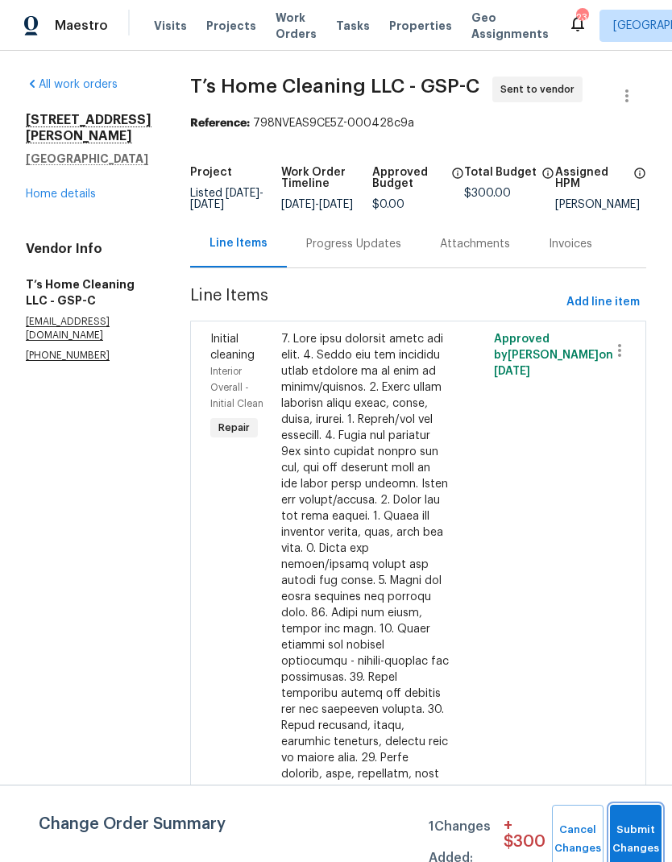
click at [626, 809] on button "Submit Changes" at bounding box center [636, 839] width 52 height 69
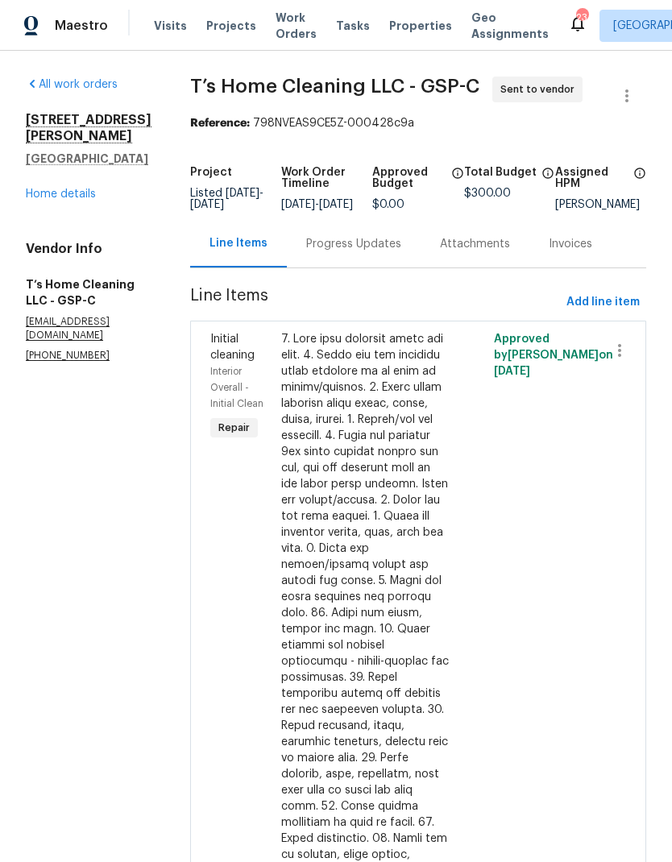
click at [393, 252] on div "Progress Updates" at bounding box center [353, 244] width 95 height 16
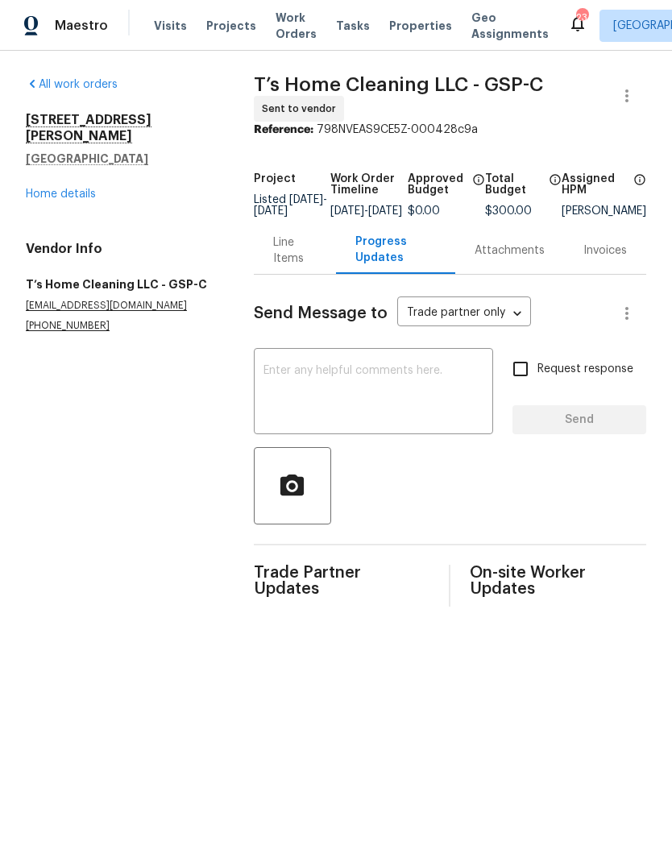
click at [414, 395] on textarea at bounding box center [374, 393] width 220 height 56
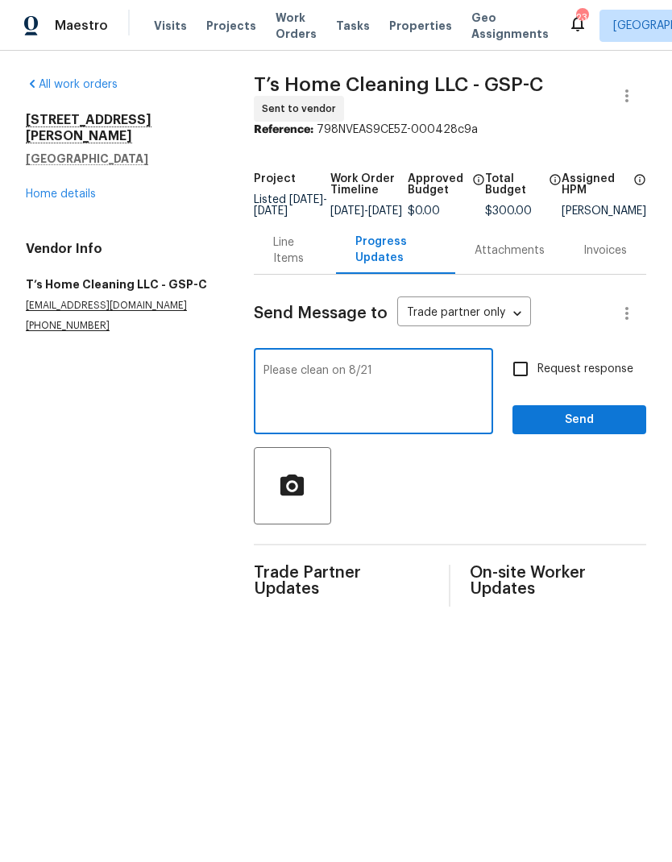
type textarea "Please clean on 8/21"
click at [522, 366] on input "Request response" at bounding box center [521, 369] width 34 height 34
checkbox input "true"
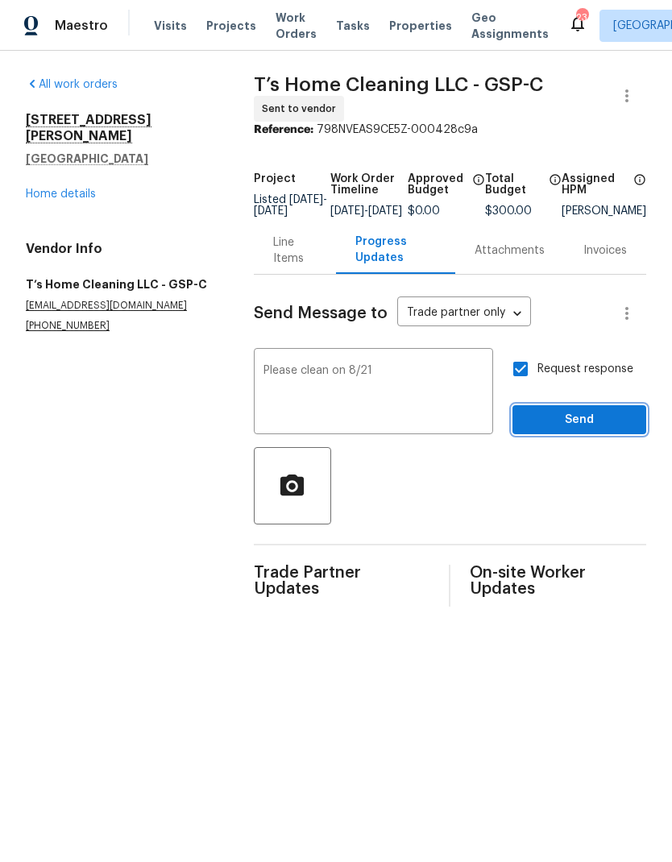
click at [571, 426] on span "Send" at bounding box center [580, 420] width 108 height 20
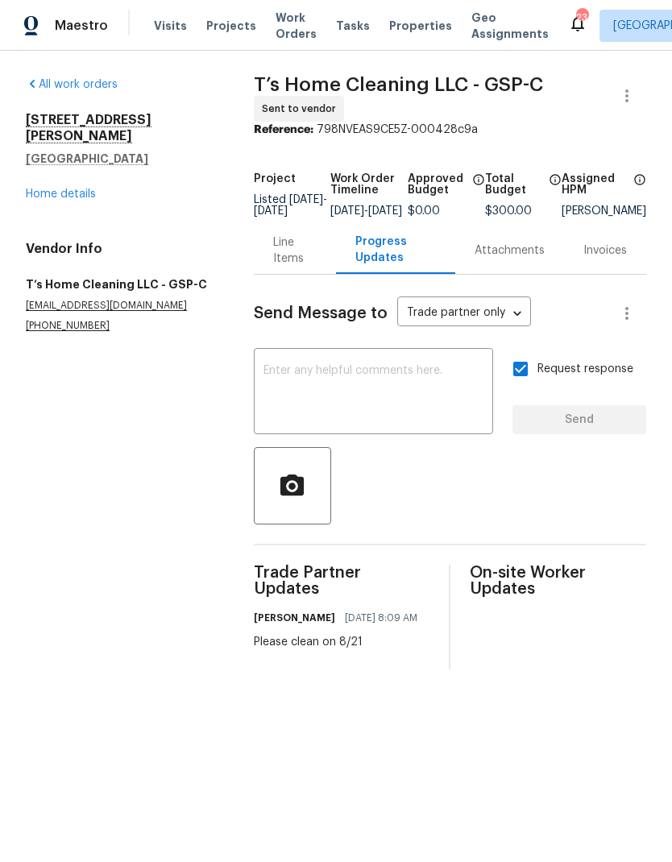
click at [233, 32] on span "Projects" at bounding box center [231, 26] width 50 height 16
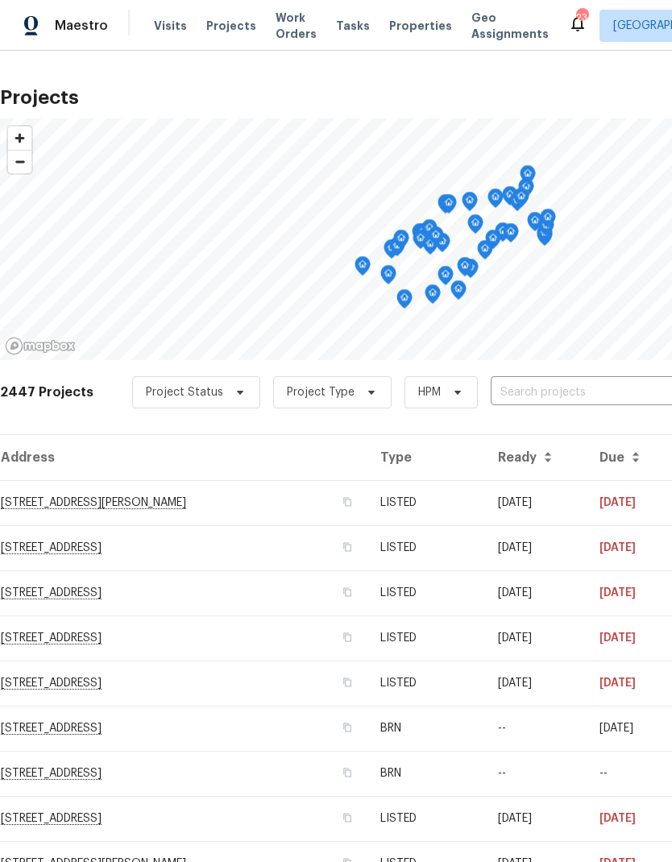
click at [276, 23] on span "Work Orders" at bounding box center [296, 26] width 41 height 32
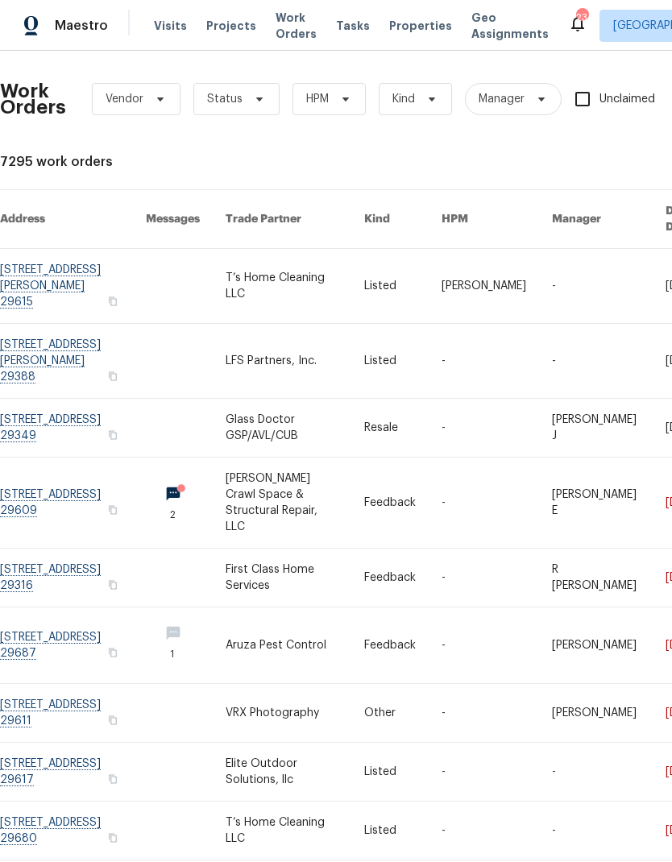
click at [222, 22] on span "Projects" at bounding box center [231, 26] width 50 height 16
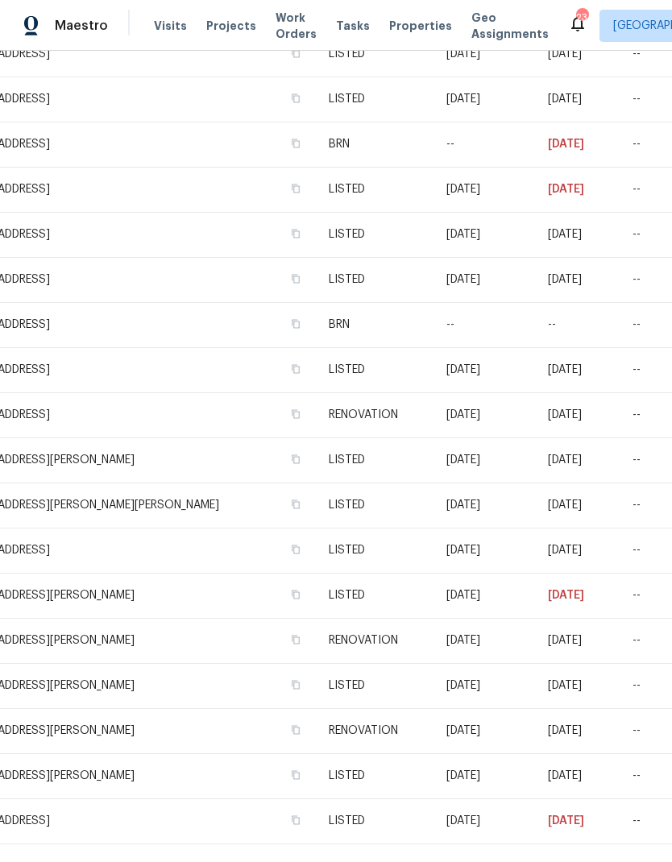
scroll to position [1893, 52]
